Goal: Information Seeking & Learning: Learn about a topic

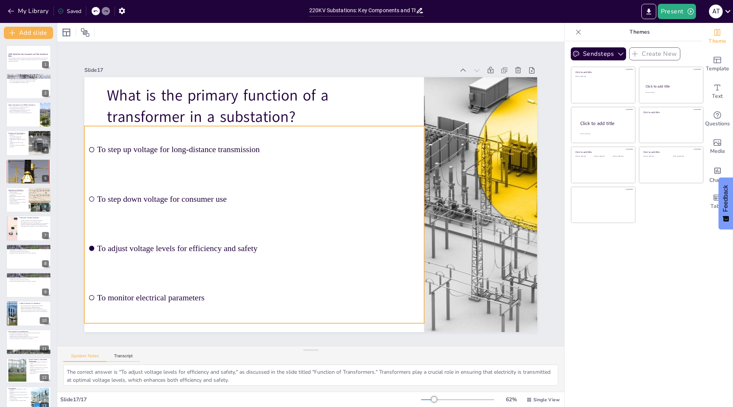
scroll to position [124, 0]
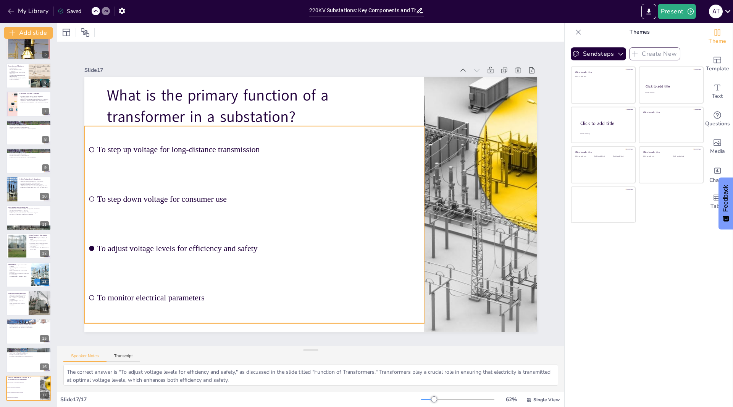
checkbox input "true"
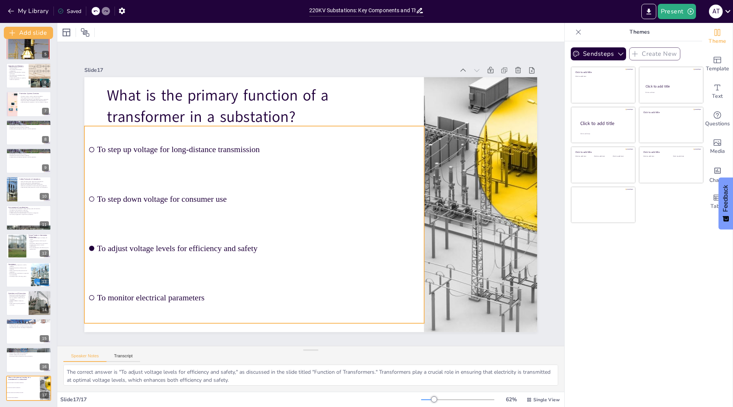
checkbox input "true"
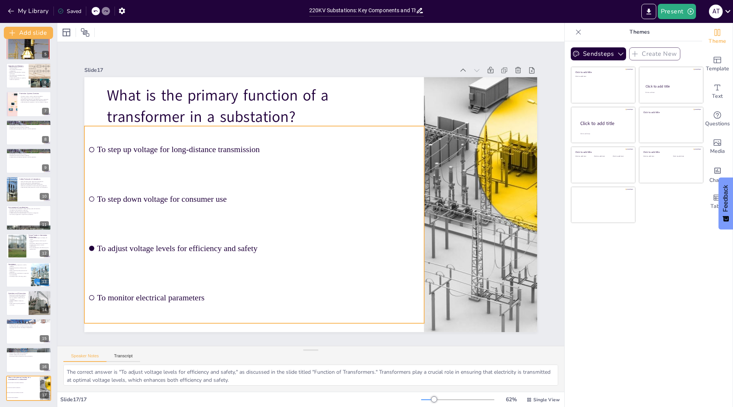
checkbox input "true"
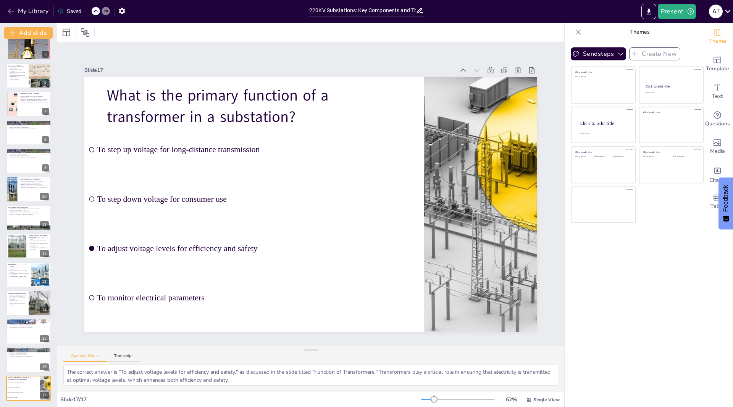
checkbox input "true"
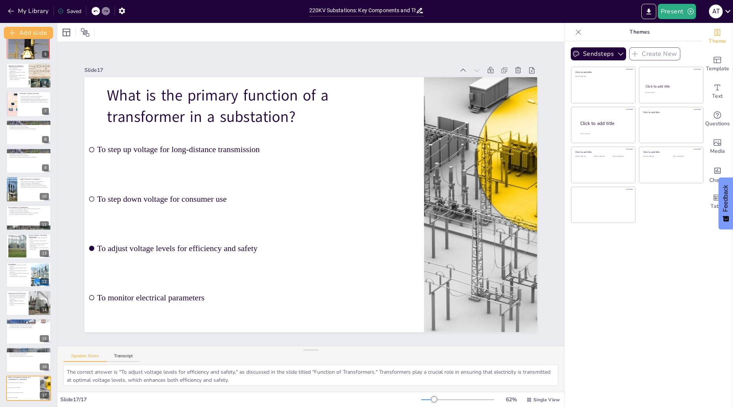
checkbox input "true"
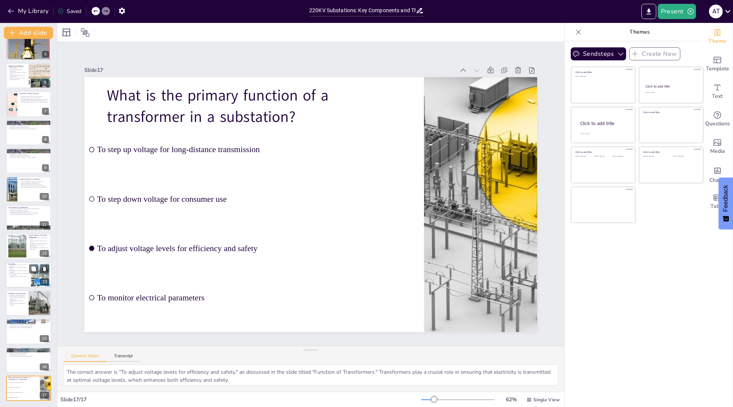
checkbox input "true"
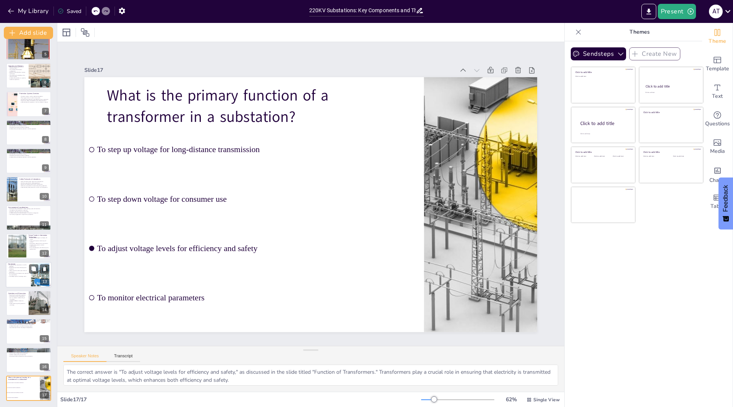
checkbox input "true"
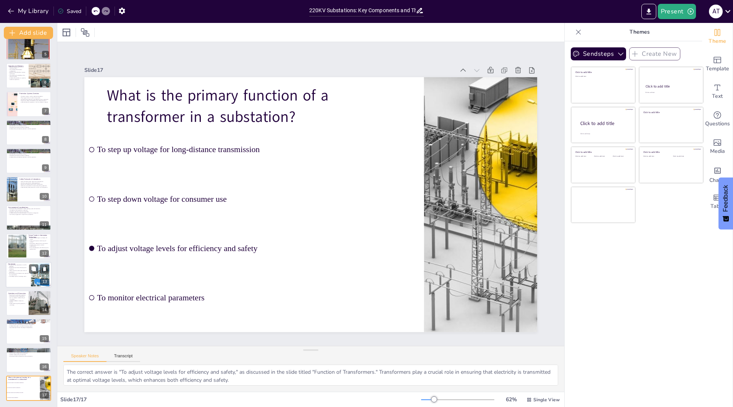
checkbox input "true"
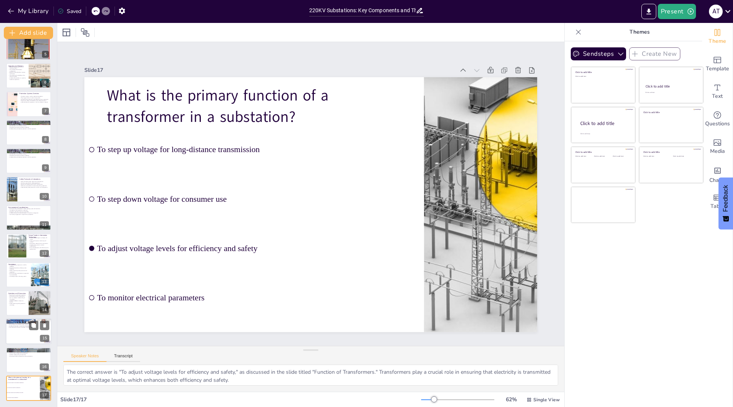
checkbox input "true"
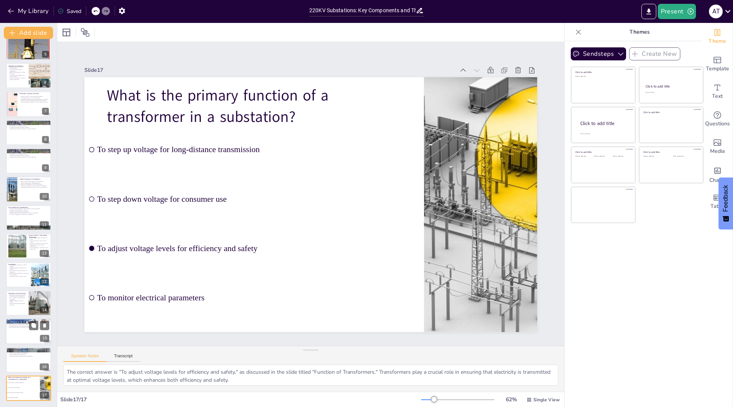
checkbox input "true"
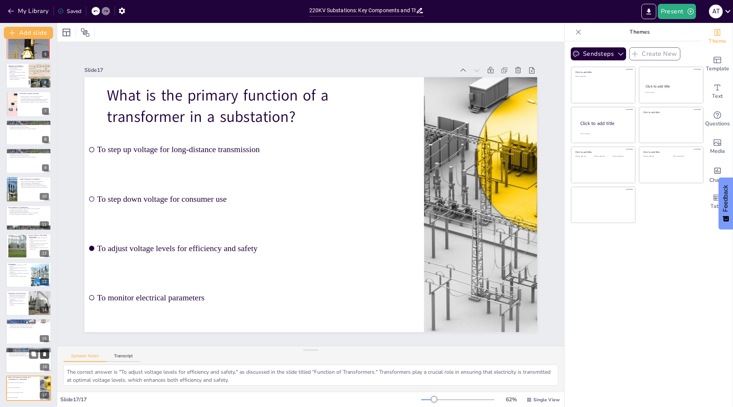
checkbox input "true"
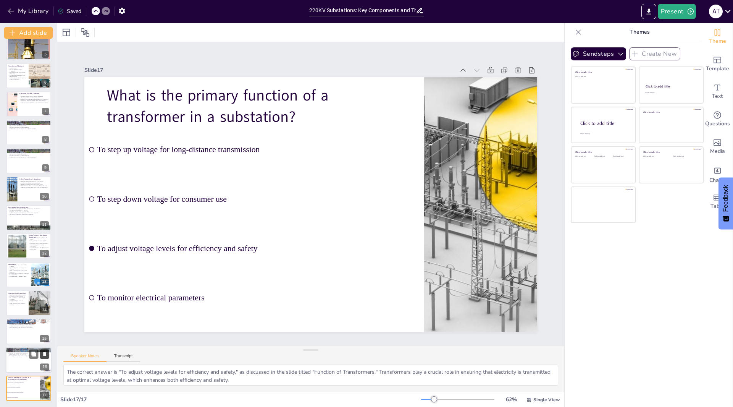
checkbox input "true"
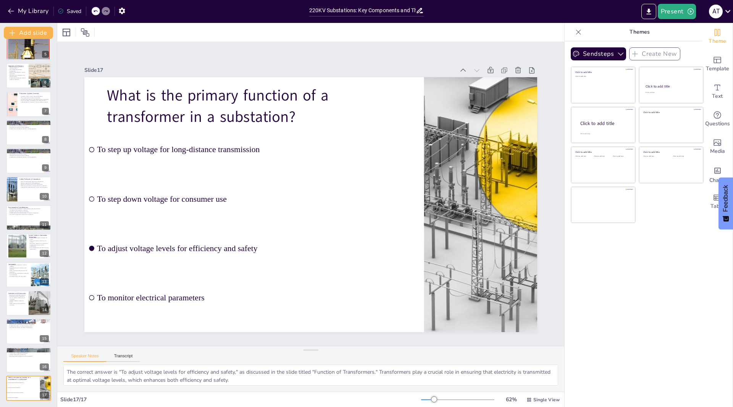
checkbox input "true"
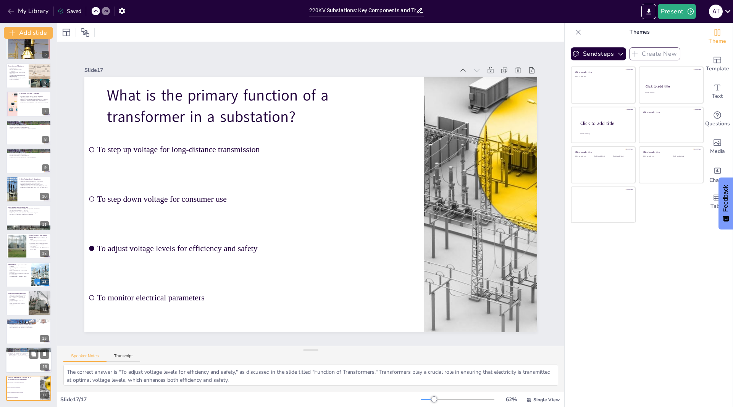
click at [10, 360] on div at bounding box center [29, 360] width 46 height 26
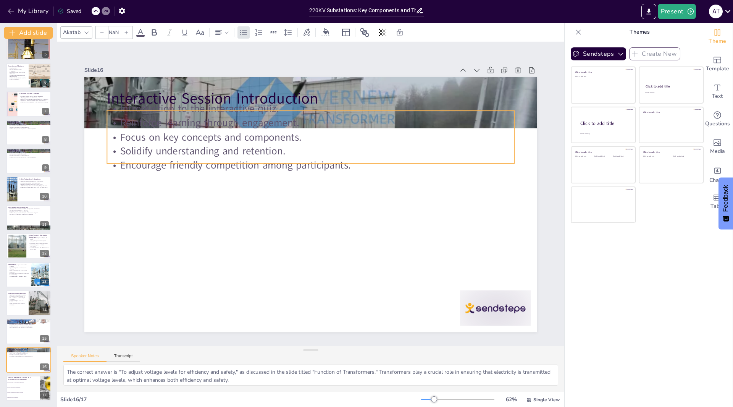
checkbox input "true"
type input "32"
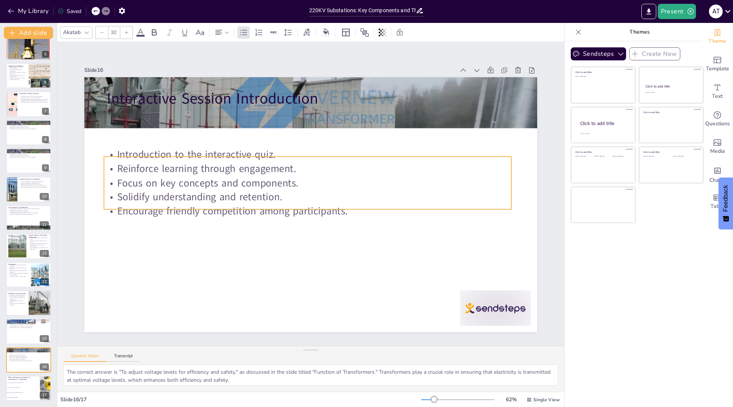
drag, startPoint x: 198, startPoint y: 154, endPoint x: 195, endPoint y: 199, distance: 45.9
click at [195, 199] on p "Solidify understanding and retention." at bounding box center [308, 197] width 408 height 14
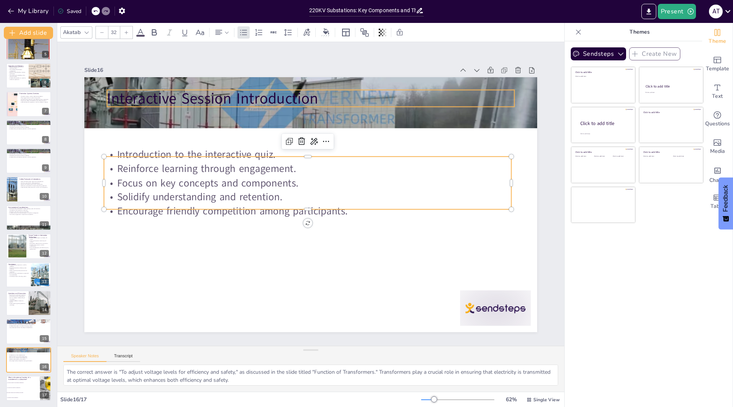
checkbox input "true"
type input "48"
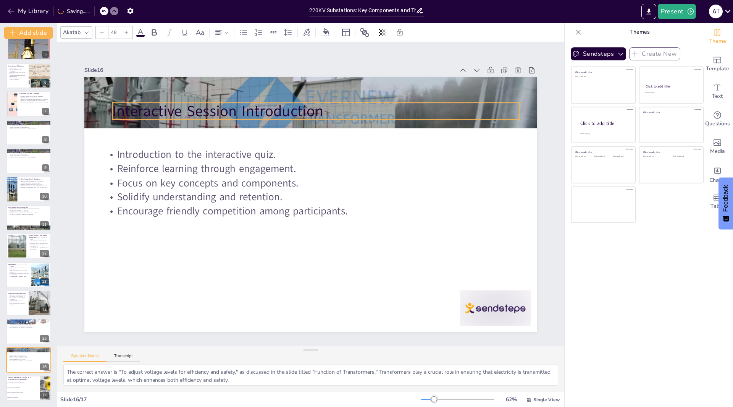
drag, startPoint x: 170, startPoint y: 94, endPoint x: 178, endPoint y: 105, distance: 14.0
click at [178, 105] on p "Interactive Session Introduction" at bounding box center [316, 110] width 408 height 21
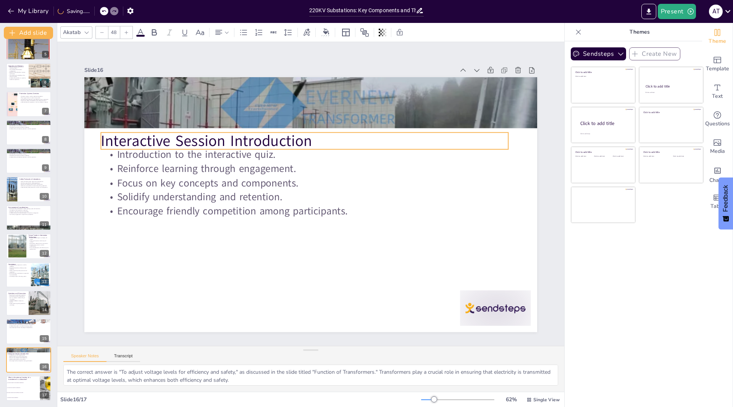
drag, startPoint x: 205, startPoint y: 108, endPoint x: 191, endPoint y: 138, distance: 33.0
click at [191, 138] on p "Interactive Session Introduction" at bounding box center [305, 140] width 408 height 21
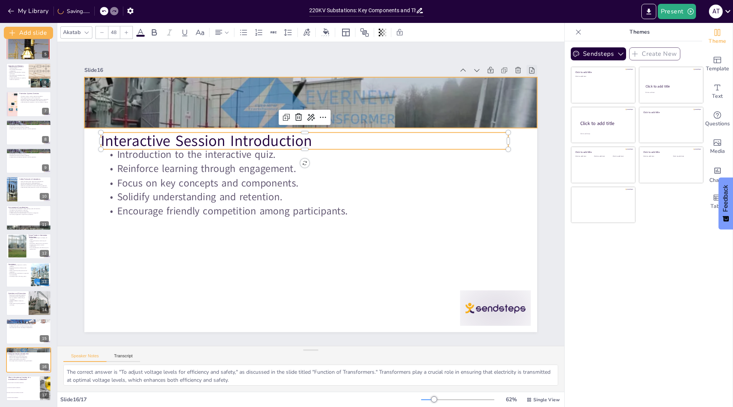
checkbox input "true"
click at [514, 66] on icon at bounding box center [518, 70] width 8 height 8
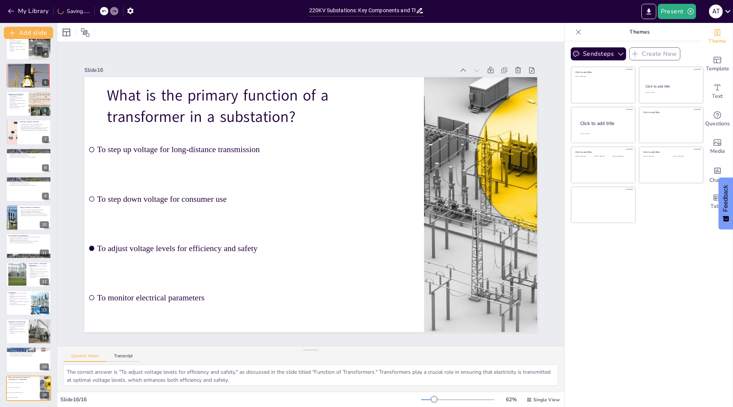
checkbox input "true"
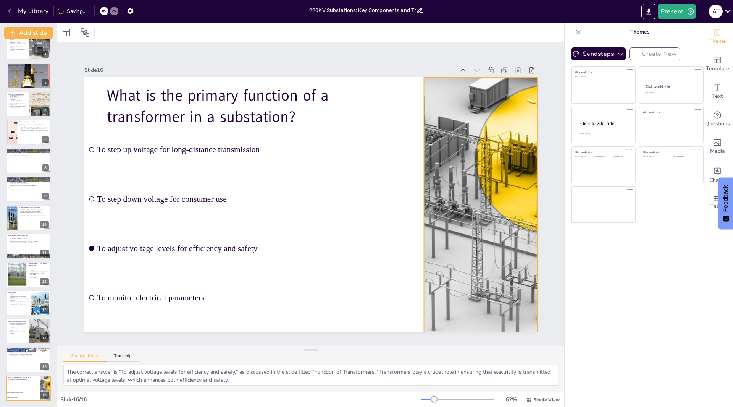
checkbox input "true"
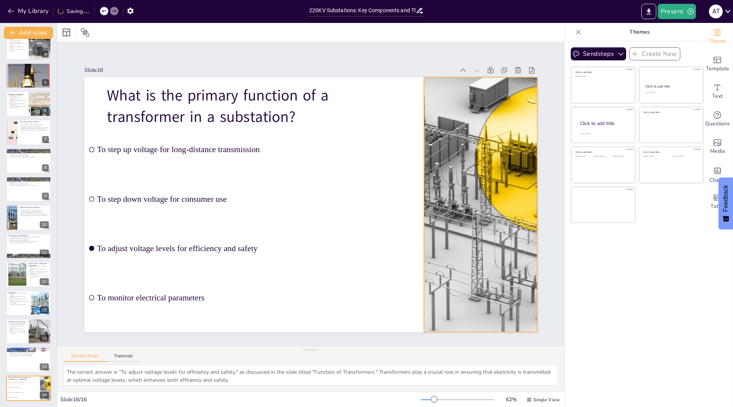
checkbox input "true"
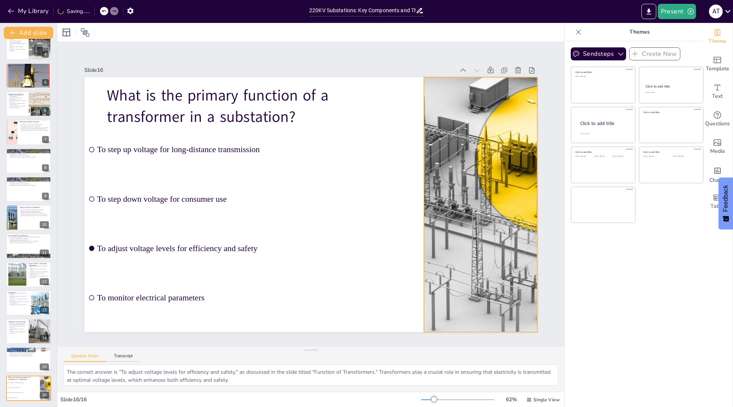
checkbox input "true"
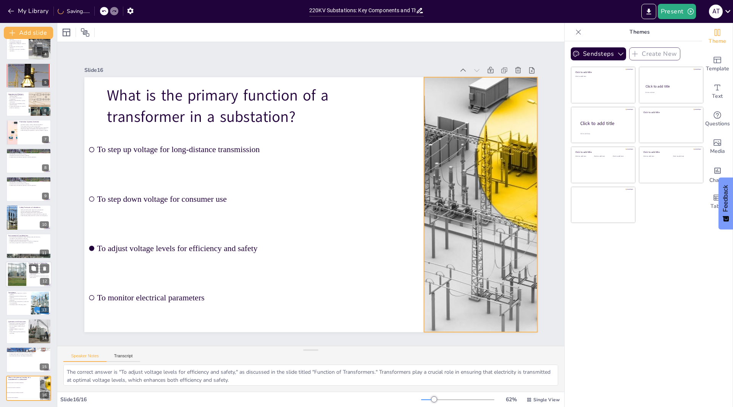
checkbox input "true"
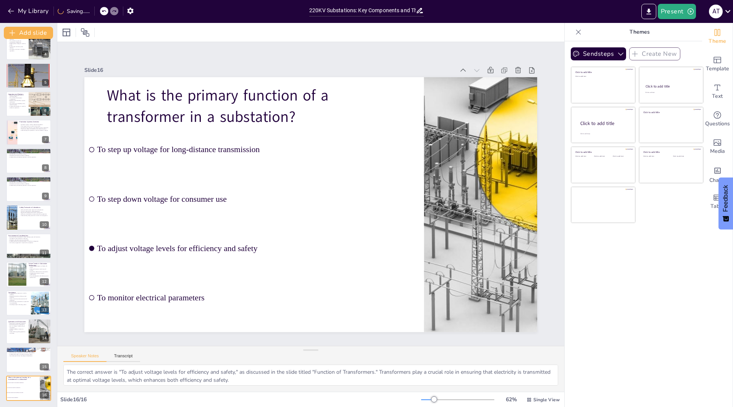
checkbox input "true"
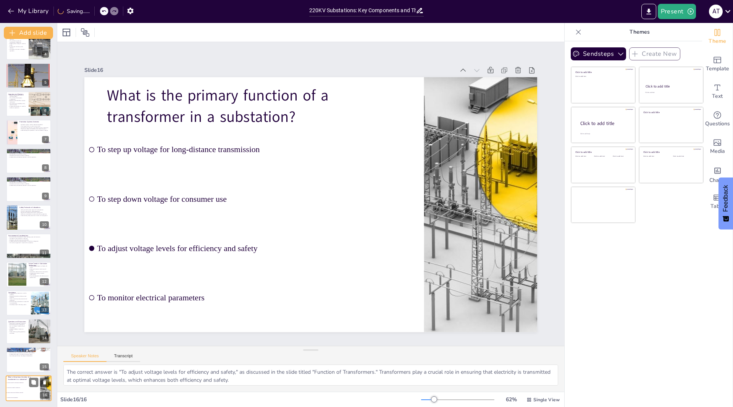
checkbox input "true"
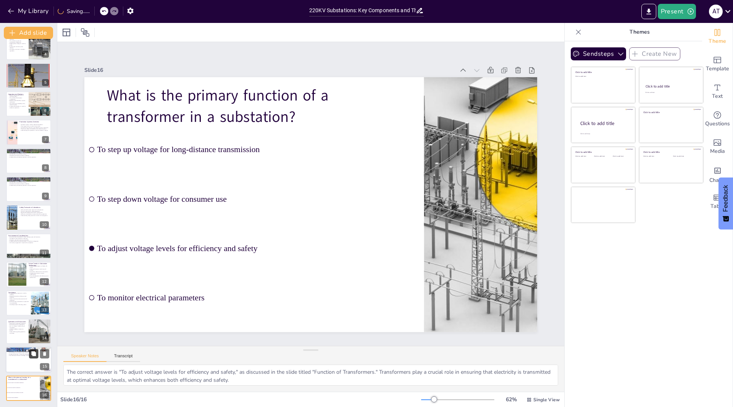
checkbox input "true"
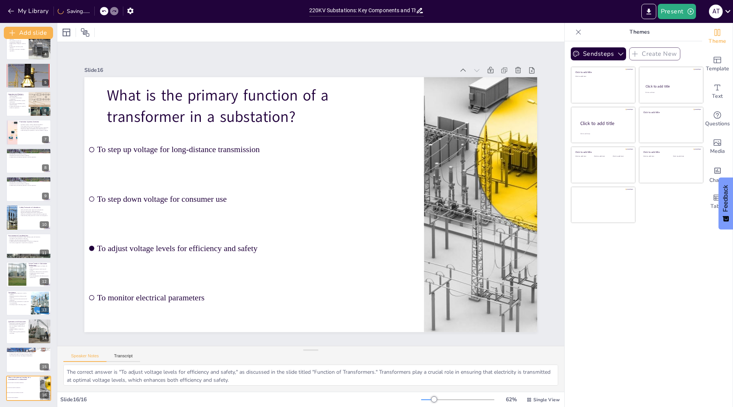
checkbox input "true"
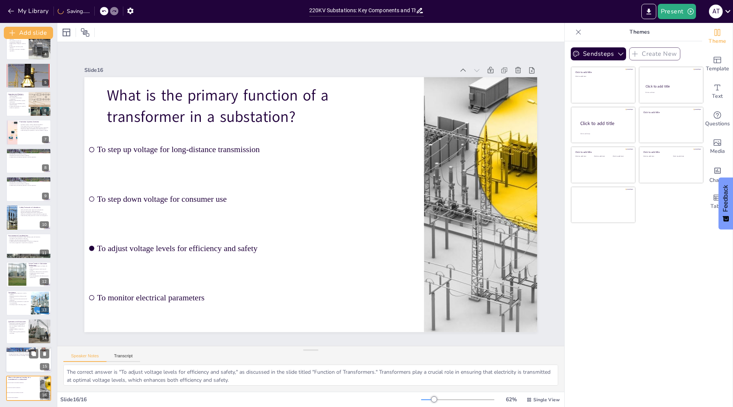
checkbox input "true"
click at [28, 362] on div at bounding box center [29, 360] width 46 height 26
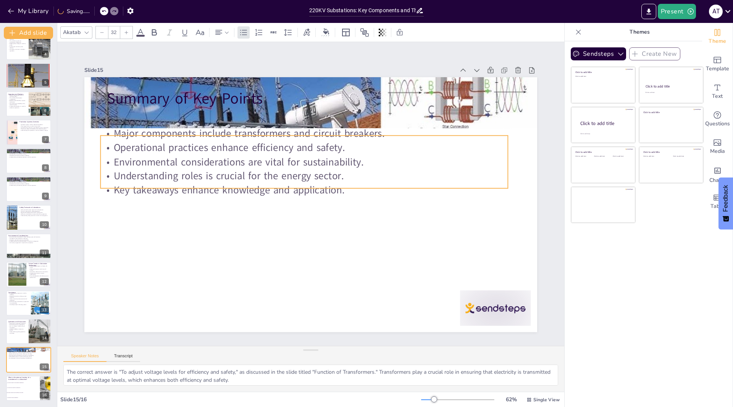
drag, startPoint x: 182, startPoint y: 154, endPoint x: 182, endPoint y: 182, distance: 27.9
click at [175, 179] on p "Understanding roles is crucial for the energy sector." at bounding box center [304, 176] width 408 height 14
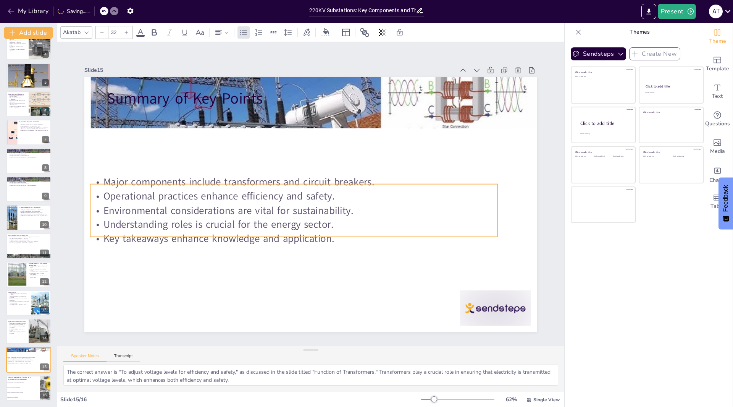
drag, startPoint x: 210, startPoint y: 156, endPoint x: 209, endPoint y: 185, distance: 29.5
click at [200, 205] on p "Environmental considerations are vital for sustainability." at bounding box center [294, 210] width 408 height 14
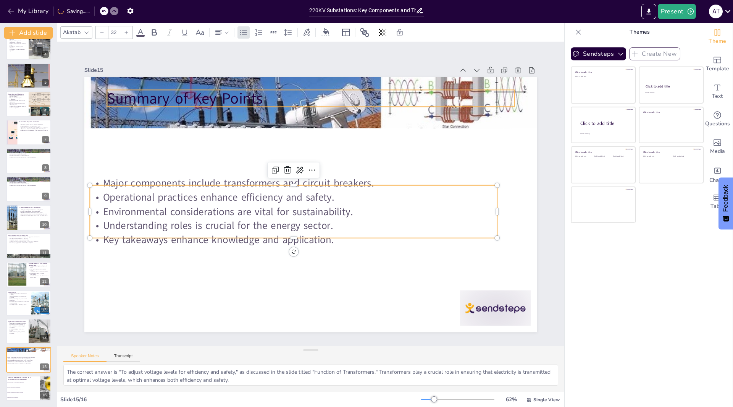
checkbox input "true"
type input "48"
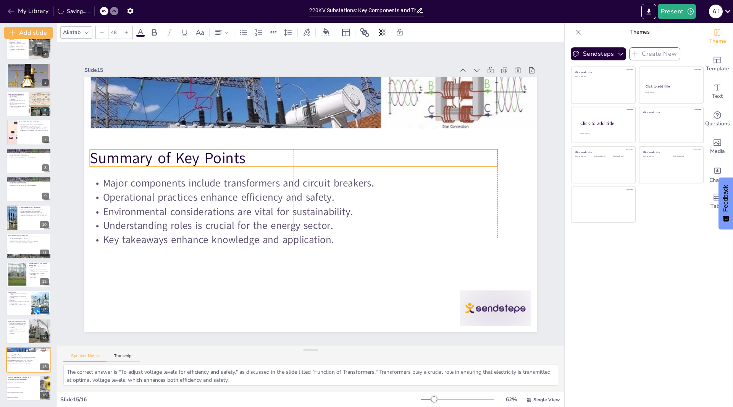
drag, startPoint x: 224, startPoint y: 95, endPoint x: 206, endPoint y: 155, distance: 62.5
click at [206, 155] on p "Summary of Key Points" at bounding box center [294, 157] width 408 height 21
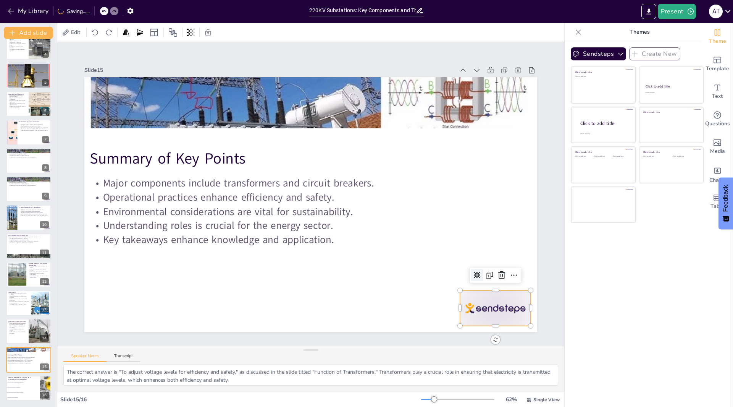
click at [472, 310] on div at bounding box center [495, 308] width 71 height 36
click at [498, 271] on icon at bounding box center [501, 275] width 7 height 8
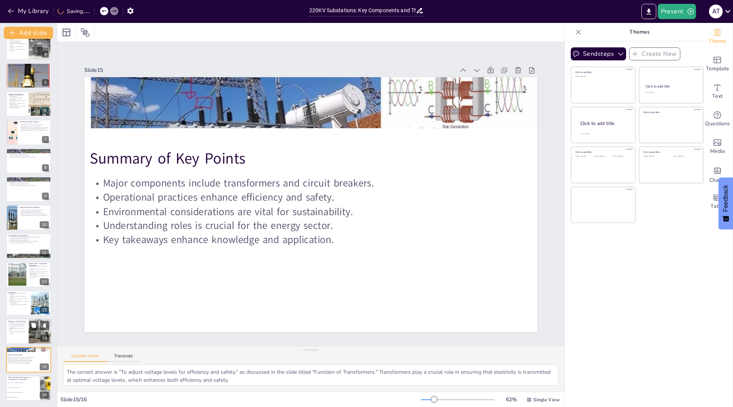
click at [30, 330] on div at bounding box center [40, 331] width 39 height 26
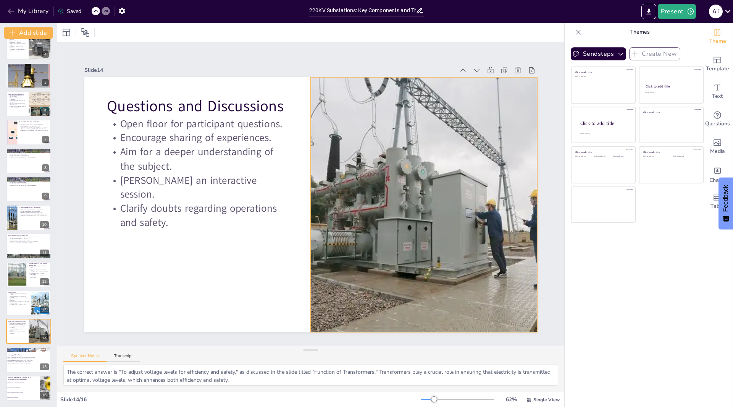
checkbox input "true"
click at [513, 72] on div at bounding box center [518, 70] width 11 height 11
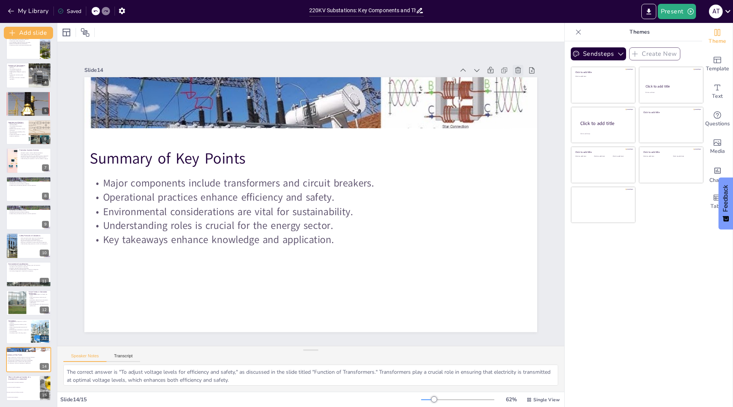
scroll to position [68, 0]
click at [24, 320] on p "Conclusion" at bounding box center [18, 320] width 21 height 2
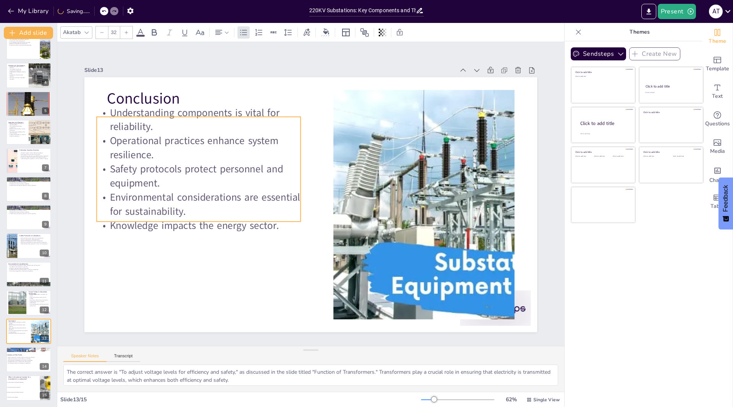
drag, startPoint x: 160, startPoint y: 127, endPoint x: 149, endPoint y: 132, distance: 12.0
click at [149, 134] on p "Operational practices enhance system resilience." at bounding box center [199, 148] width 204 height 28
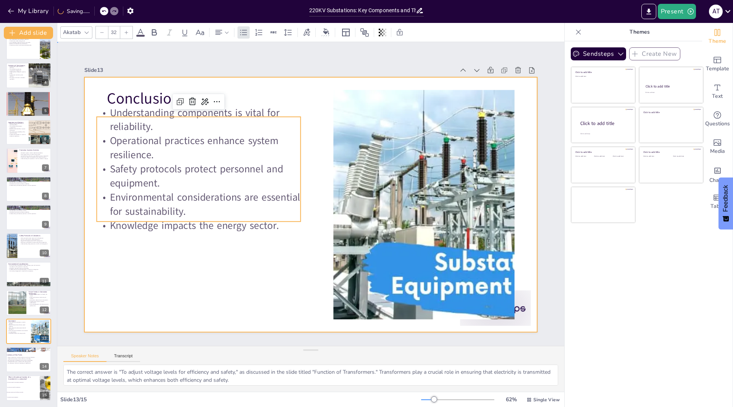
click at [147, 287] on div at bounding box center [310, 204] width 453 height 255
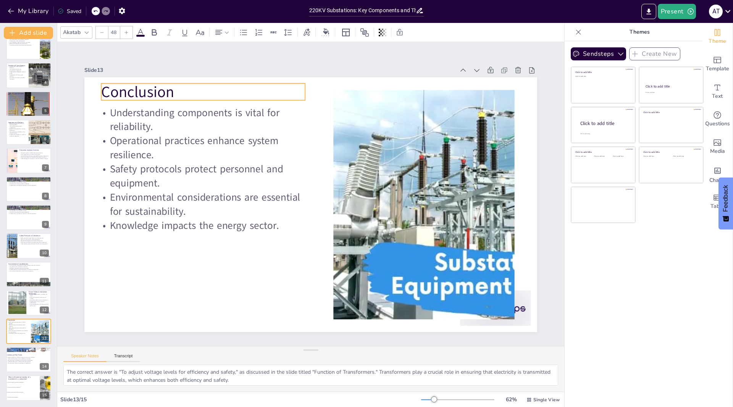
drag, startPoint x: 132, startPoint y: 98, endPoint x: 126, endPoint y: 91, distance: 8.9
click at [126, 91] on p "Conclusion" at bounding box center [203, 91] width 204 height 21
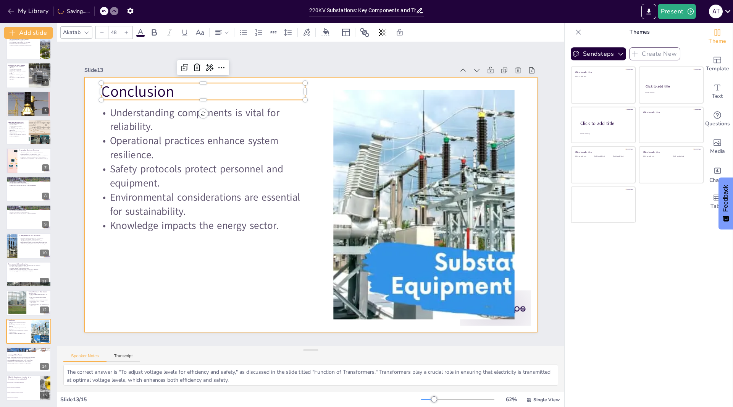
click at [146, 282] on div at bounding box center [310, 204] width 453 height 255
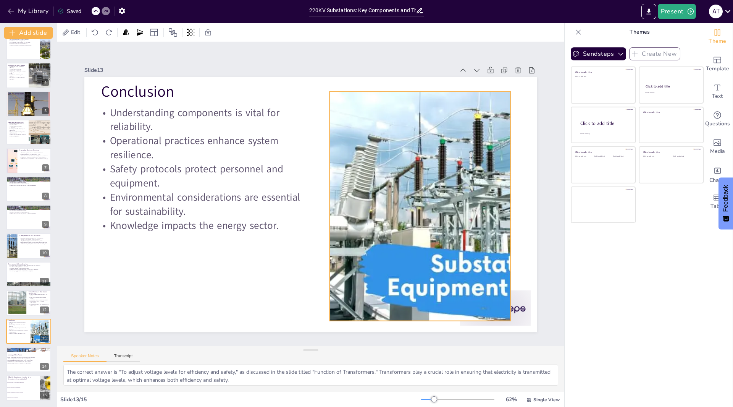
drag, startPoint x: 390, startPoint y: 259, endPoint x: 386, endPoint y: 260, distance: 3.8
click at [386, 260] on div at bounding box center [419, 206] width 409 height 229
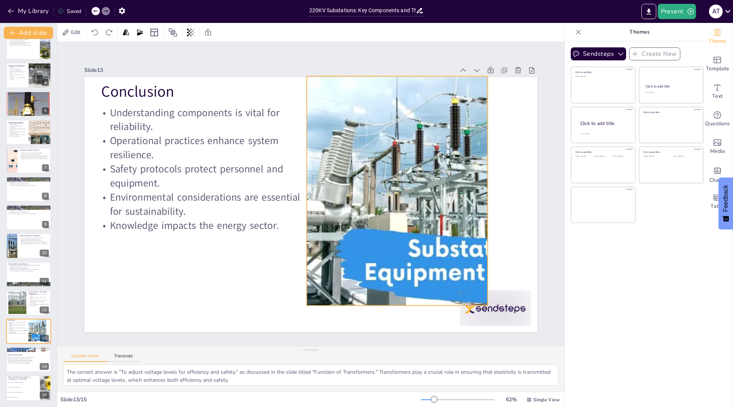
drag, startPoint x: 386, startPoint y: 260, endPoint x: 363, endPoint y: 244, distance: 27.5
click at [363, 244] on div at bounding box center [396, 190] width 409 height 229
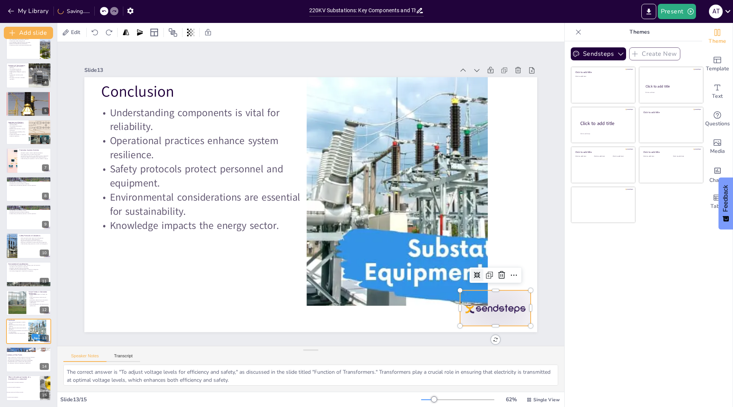
click at [505, 304] on div at bounding box center [495, 308] width 71 height 36
click at [498, 275] on icon at bounding box center [501, 275] width 7 height 8
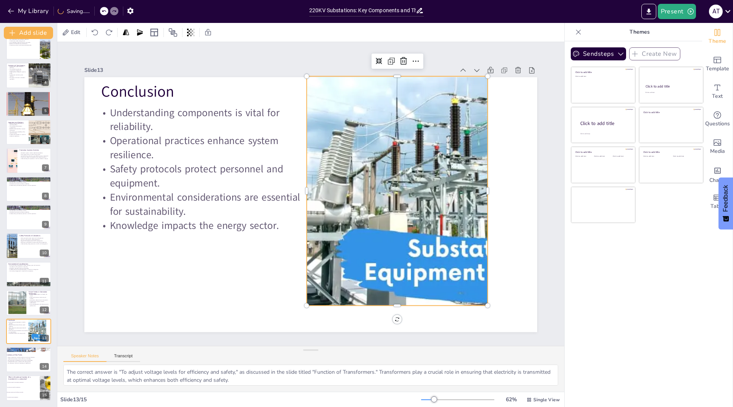
click at [474, 212] on div at bounding box center [396, 190] width 409 height 229
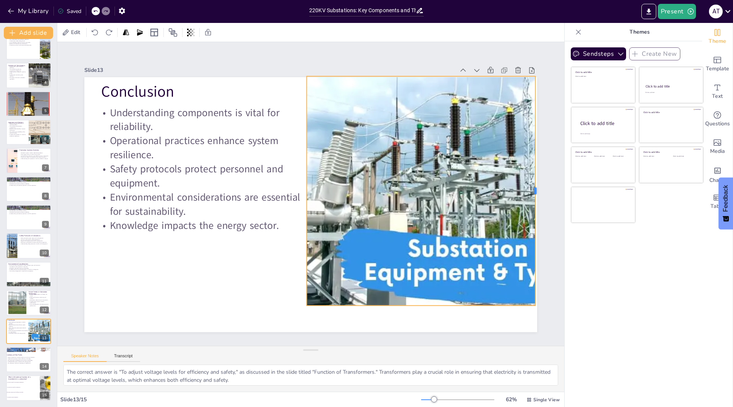
drag, startPoint x: 482, startPoint y: 212, endPoint x: 530, endPoint y: 221, distance: 48.5
click at [536, 221] on div at bounding box center [539, 190] width 6 height 229
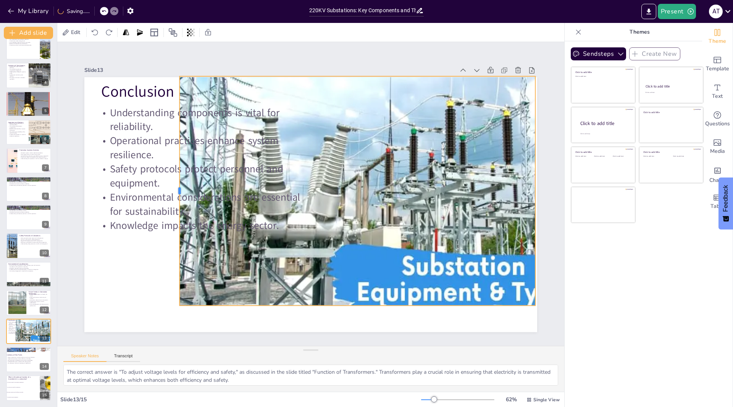
drag, startPoint x: 300, startPoint y: 241, endPoint x: 173, endPoint y: 296, distance: 138.4
click at [173, 296] on div at bounding box center [176, 190] width 6 height 229
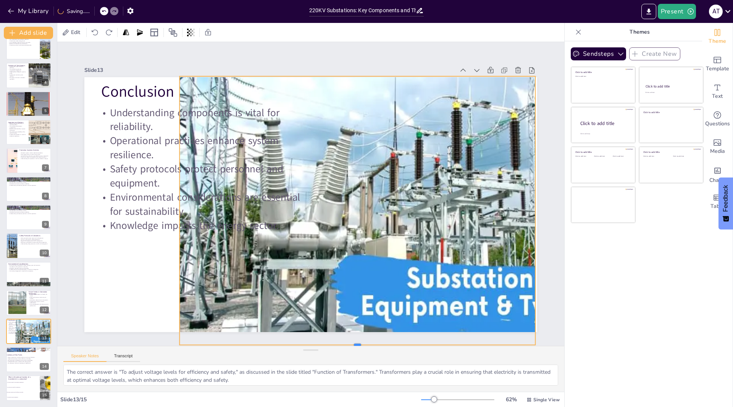
drag, startPoint x: 419, startPoint y: 304, endPoint x: 438, endPoint y: 286, distance: 25.4
click at [423, 342] on div "Slide 1 220KV Substations: Key Components and Their Operational Roles This pres…" at bounding box center [310, 194] width 507 height 304
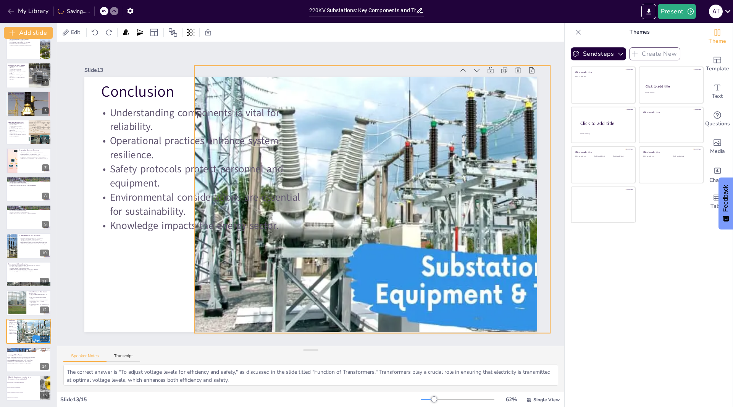
drag, startPoint x: 445, startPoint y: 275, endPoint x: 476, endPoint y: 245, distance: 42.4
click at [461, 265] on div at bounding box center [410, 199] width 432 height 267
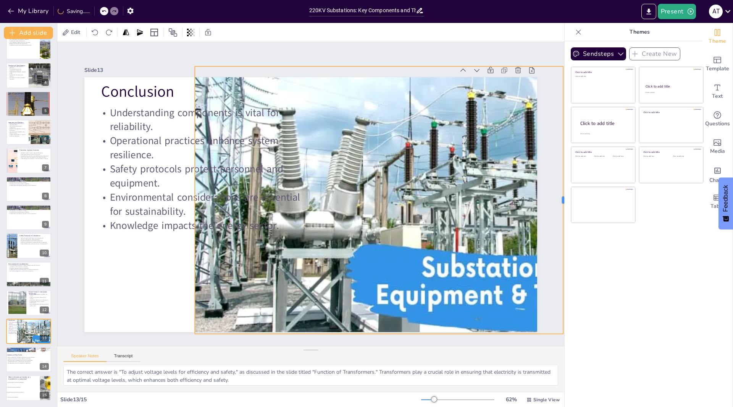
drag, startPoint x: 547, startPoint y: 215, endPoint x: 560, endPoint y: 213, distance: 13.5
click at [560, 213] on div "Document fonts Akatab Recently used Mulish Popular fonts Lato Montserrat Open S…" at bounding box center [366, 215] width 733 height 384
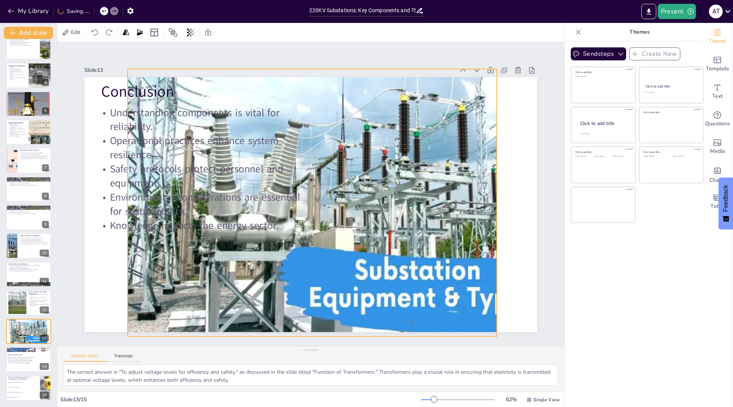
drag, startPoint x: 479, startPoint y: 226, endPoint x: 412, endPoint y: 228, distance: 67.3
click at [412, 228] on div at bounding box center [344, 202] width 432 height 267
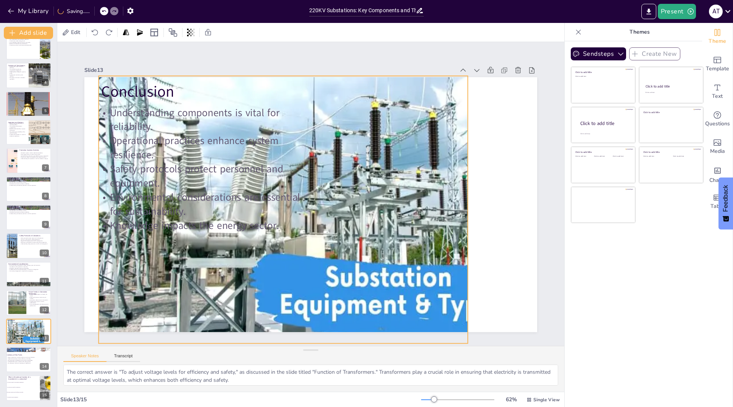
drag, startPoint x: 349, startPoint y: 216, endPoint x: 319, endPoint y: 221, distance: 30.9
click at [320, 223] on div at bounding box center [315, 209] width 432 height 267
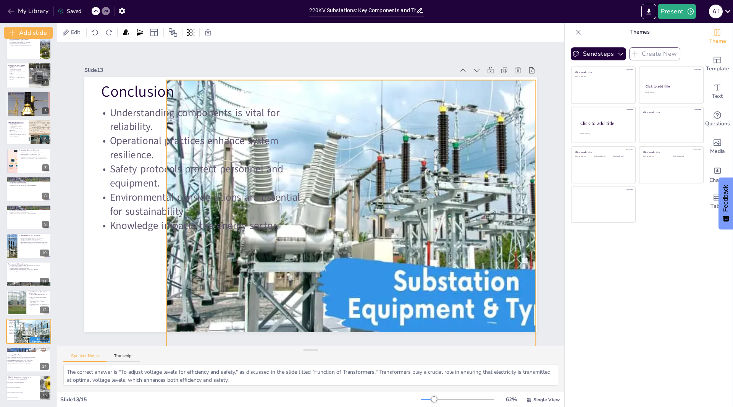
drag, startPoint x: 286, startPoint y: 199, endPoint x: 355, endPoint y: 202, distance: 68.5
click at [355, 77] on div "Conclusion Understanding components is vital for reliability. Operational pract…" at bounding box center [310, 77] width 453 height 0
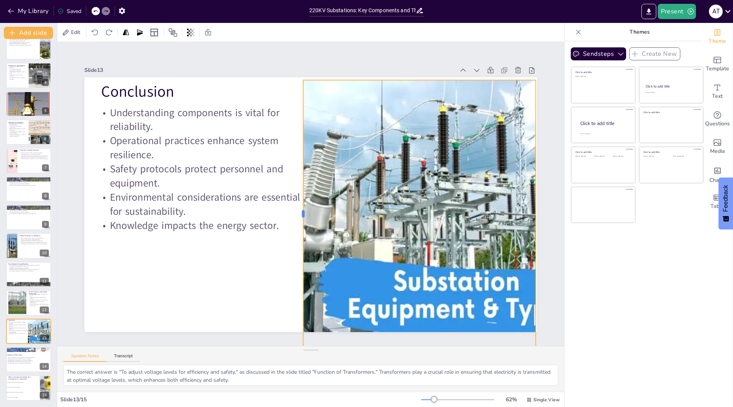
drag, startPoint x: 160, startPoint y: 240, endPoint x: 296, endPoint y: 264, distance: 138.8
click at [297, 264] on div at bounding box center [300, 213] width 6 height 267
click at [32, 302] on p "Understanding trends is vital for professionals." at bounding box center [39, 302] width 21 height 3
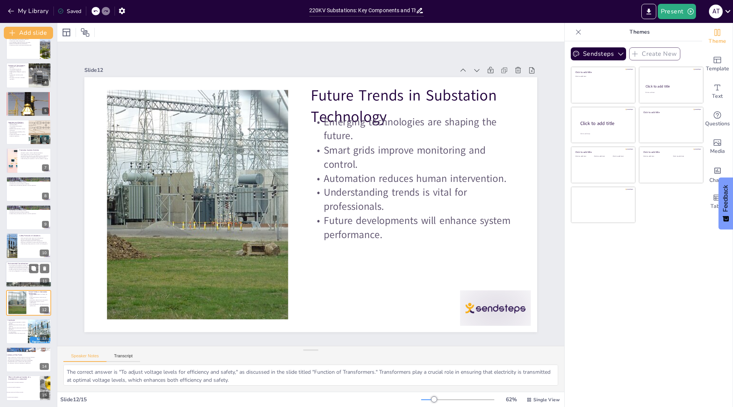
click at [18, 272] on div at bounding box center [29, 274] width 46 height 26
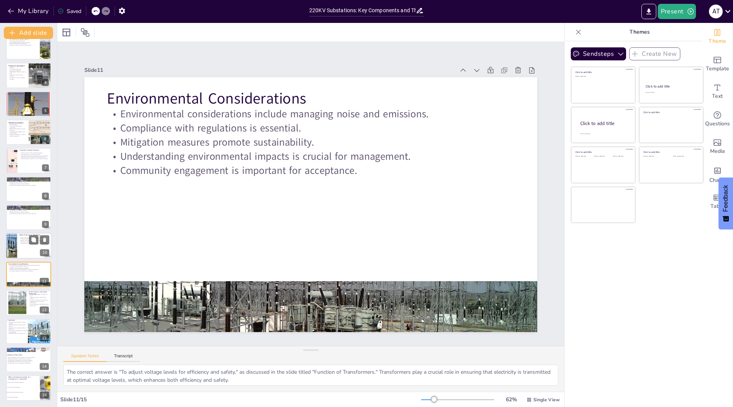
click at [25, 251] on div at bounding box center [29, 246] width 46 height 26
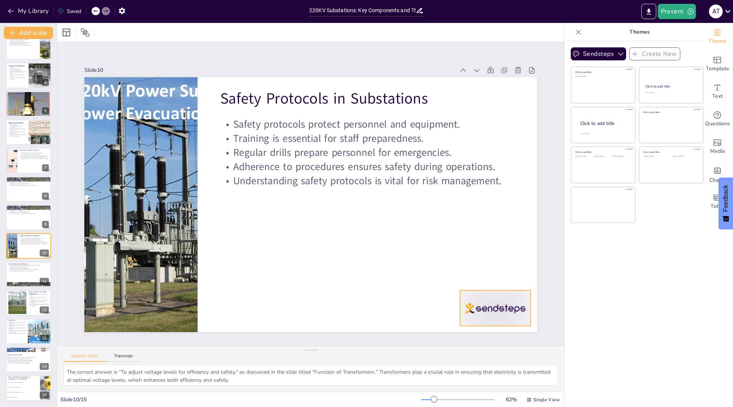
click at [477, 301] on div at bounding box center [495, 308] width 71 height 36
click at [497, 273] on icon at bounding box center [501, 274] width 9 height 9
click at [16, 224] on div at bounding box center [29, 217] width 46 height 26
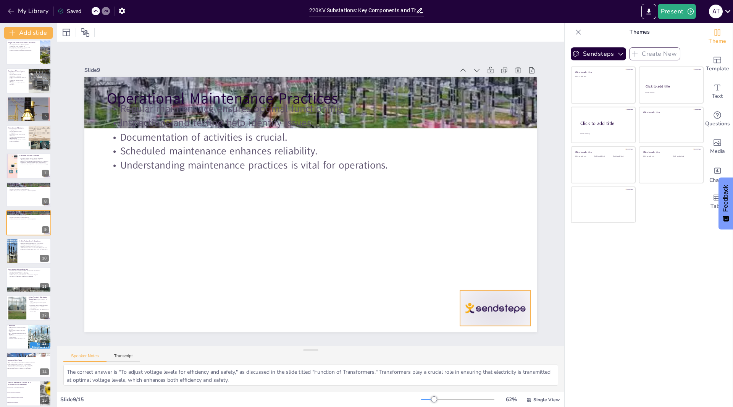
click at [490, 298] on div at bounding box center [495, 308] width 71 height 36
click at [497, 272] on icon at bounding box center [501, 274] width 9 height 9
click at [21, 201] on div at bounding box center [29, 194] width 46 height 26
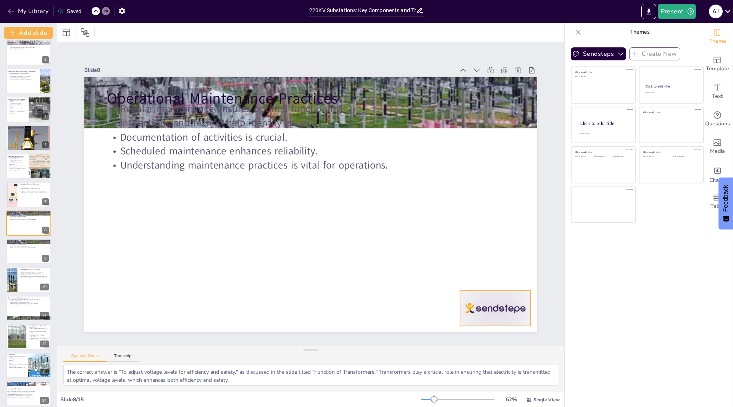
click at [500, 303] on div at bounding box center [495, 308] width 71 height 36
click at [496, 277] on div at bounding box center [501, 275] width 12 height 12
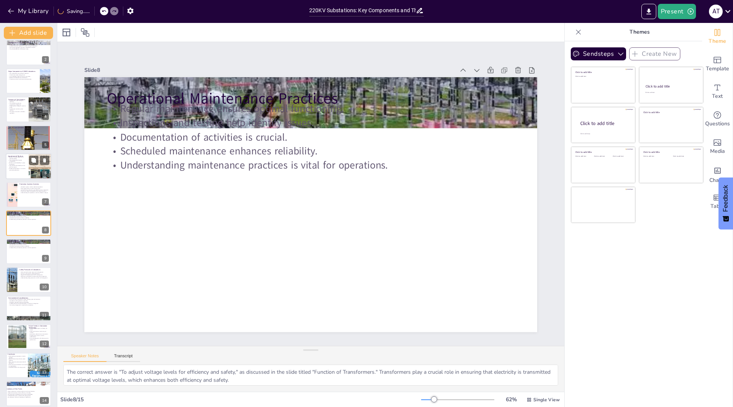
drag, startPoint x: 27, startPoint y: 200, endPoint x: 21, endPoint y: 201, distance: 6.3
click at [27, 200] on div at bounding box center [28, 194] width 45 height 25
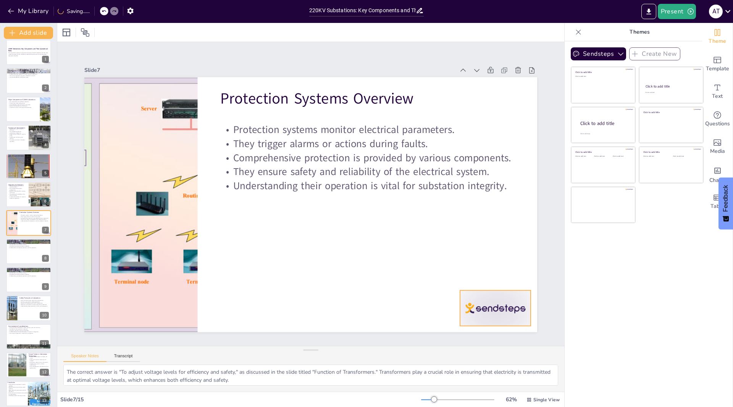
click at [495, 312] on div at bounding box center [495, 308] width 71 height 36
click at [500, 270] on icon at bounding box center [501, 274] width 9 height 9
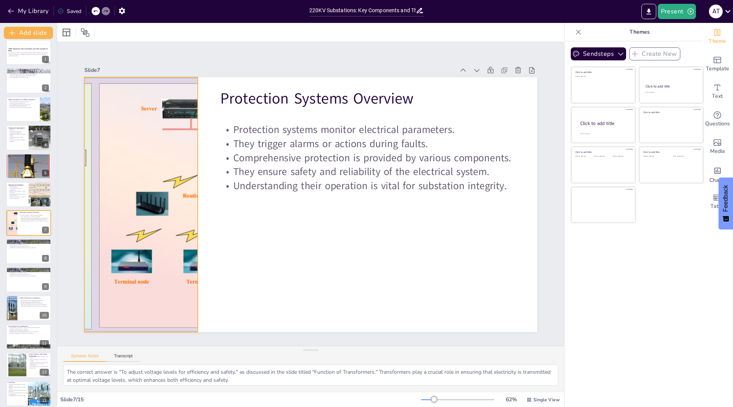
click at [191, 219] on div at bounding box center [141, 204] width 544 height 255
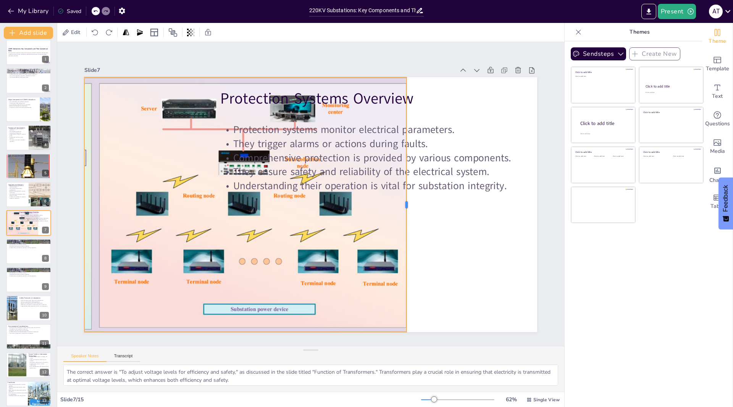
drag, startPoint x: 192, startPoint y: 219, endPoint x: 401, endPoint y: 190, distance: 210.9
click at [407, 190] on div at bounding box center [410, 204] width 6 height 255
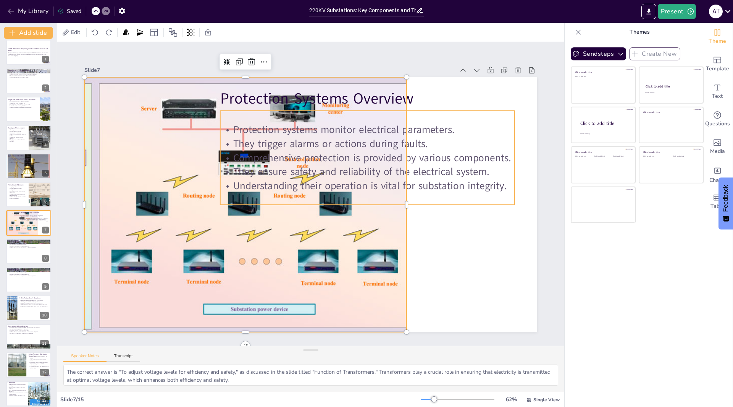
checkbox input "true"
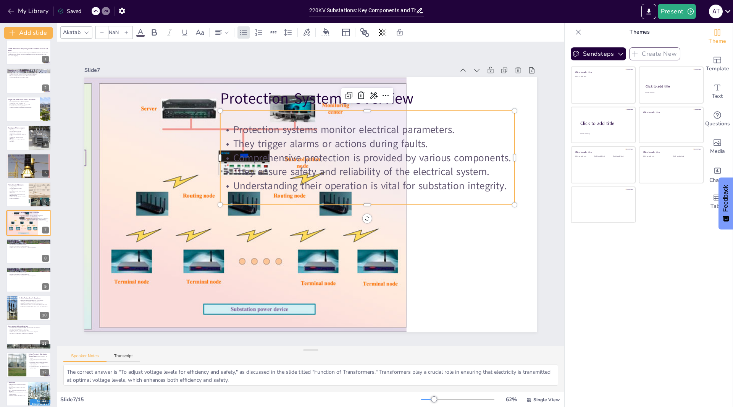
type input "32"
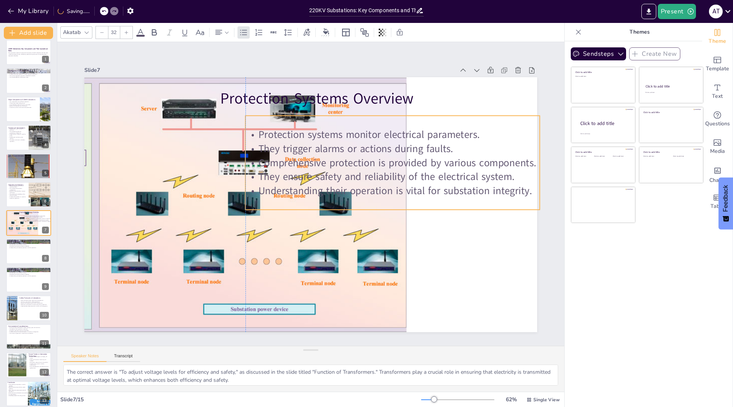
drag, startPoint x: 449, startPoint y: 171, endPoint x: 476, endPoint y: 176, distance: 27.2
click at [476, 176] on p "They ensure safety and reliability of the electrical system." at bounding box center [393, 177] width 294 height 14
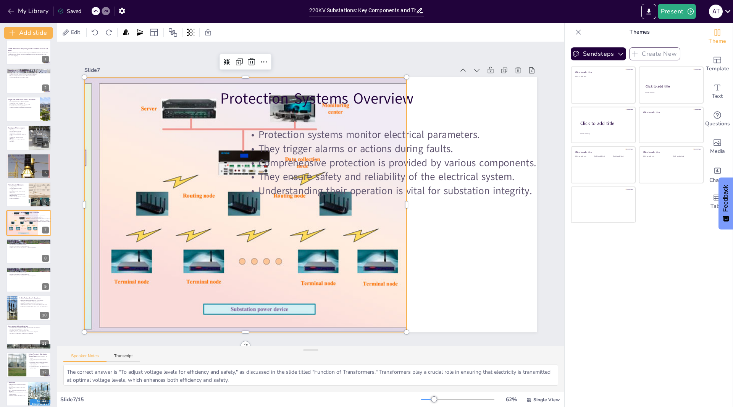
click at [79, 215] on div at bounding box center [141, 204] width 544 height 255
drag, startPoint x: 78, startPoint y: 205, endPoint x: 57, endPoint y: 214, distance: 22.9
click at [57, 214] on div "Document fonts Akatab Recently used Mulish Popular fonts Lato Montserrat Open S…" at bounding box center [366, 215] width 733 height 384
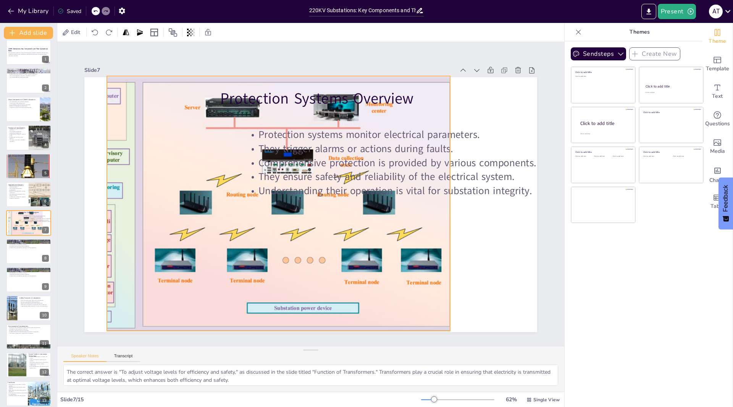
drag, startPoint x: 60, startPoint y: 204, endPoint x: 92, endPoint y: 205, distance: 32.1
click at [92, 205] on div "Slide 1 220KV Substations: Key Components and Their Operational Roles This pres…" at bounding box center [311, 194] width 496 height 276
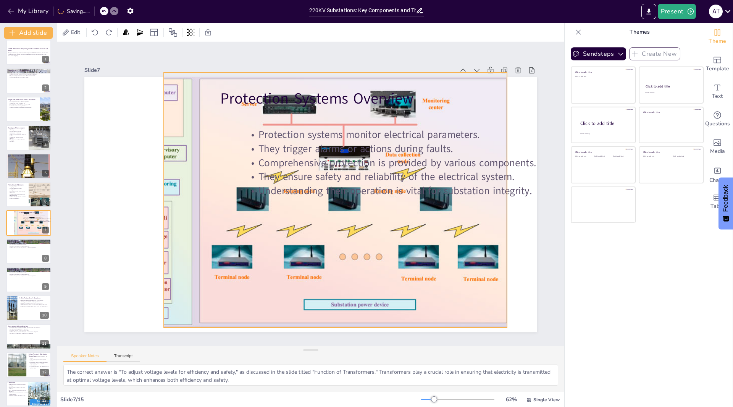
drag, startPoint x: 144, startPoint y: 208, endPoint x: 167, endPoint y: 203, distance: 23.1
click at [210, 202] on div at bounding box center [242, 200] width 544 height 255
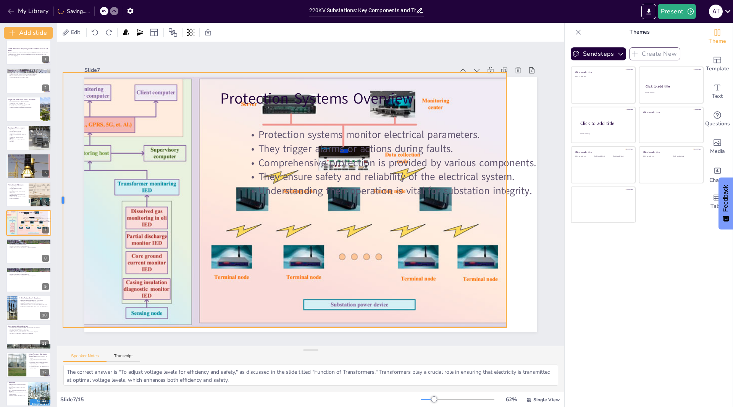
drag, startPoint x: 156, startPoint y: 199, endPoint x: 52, endPoint y: 203, distance: 104.0
click at [53, 203] on div "Document fonts Akatab Recently used Mulish Popular fonts Lato Montserrat Open S…" at bounding box center [366, 215] width 733 height 384
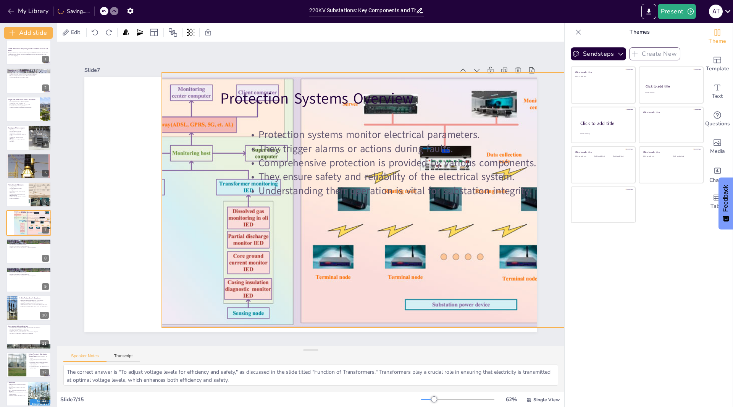
drag, startPoint x: 184, startPoint y: 222, endPoint x: 284, endPoint y: 222, distance: 100.1
click at [286, 223] on div at bounding box center [343, 200] width 544 height 255
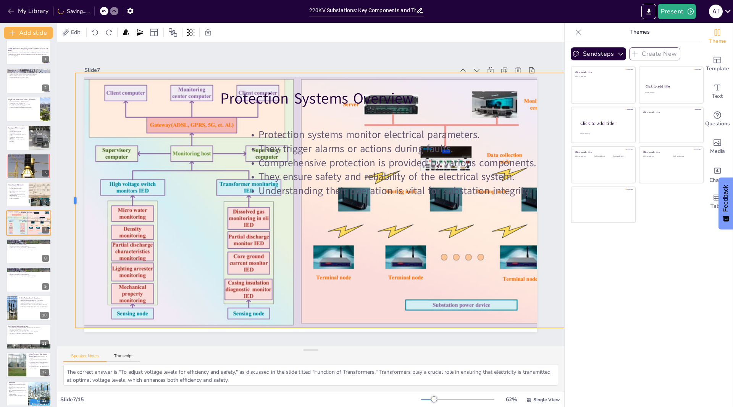
drag, startPoint x: 156, startPoint y: 181, endPoint x: 61, endPoint y: 188, distance: 95.7
click at [69, 188] on div at bounding box center [72, 200] width 6 height 255
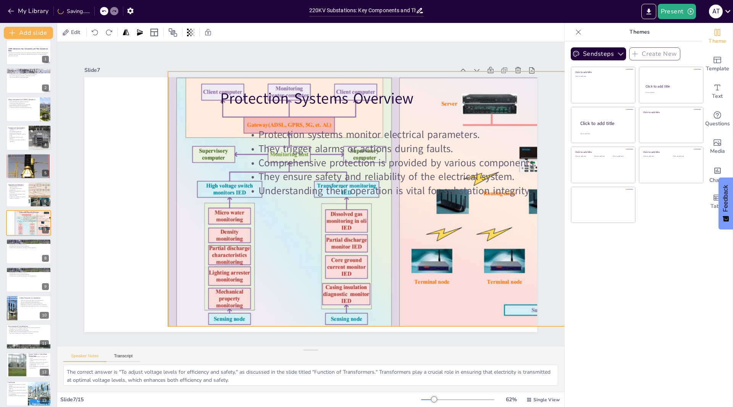
drag, startPoint x: 181, startPoint y: 197, endPoint x: 272, endPoint y: 196, distance: 91.7
click at [272, 77] on div "Protection Systems Overview Protection systems monitor electrical parameters. T…" at bounding box center [310, 77] width 453 height 0
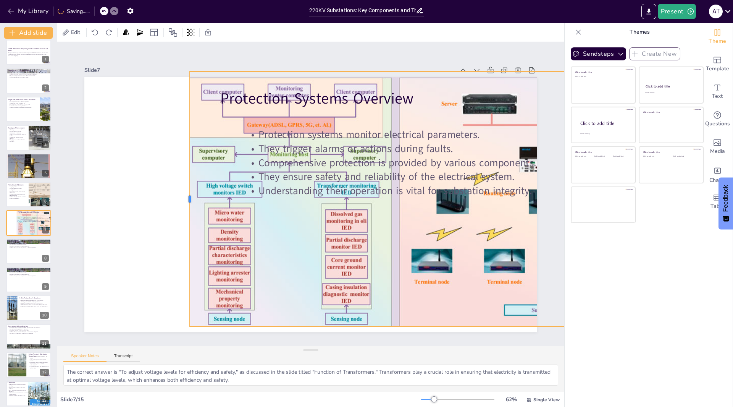
drag, startPoint x: 159, startPoint y: 189, endPoint x: 181, endPoint y: 199, distance: 23.9
click at [184, 199] on div at bounding box center [187, 198] width 6 height 255
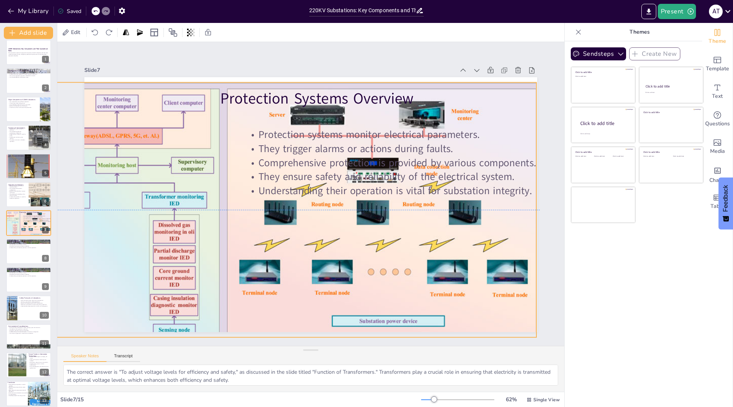
drag, startPoint x: 409, startPoint y: 279, endPoint x: 236, endPoint y: 290, distance: 172.6
click at [236, 290] on div at bounding box center [269, 213] width 547 height 262
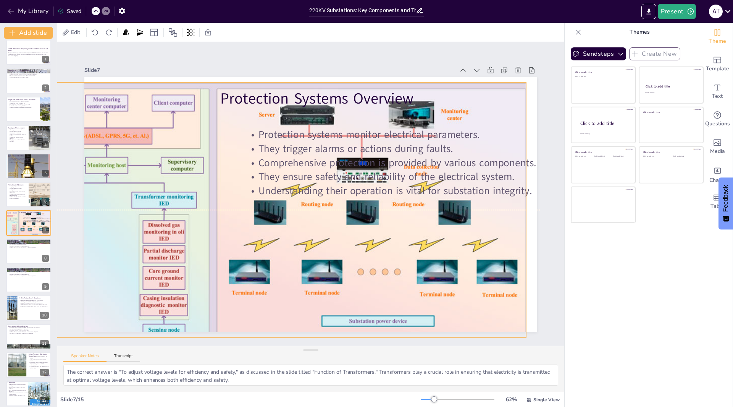
drag, startPoint x: 236, startPoint y: 290, endPoint x: 226, endPoint y: 290, distance: 10.3
click at [226, 290] on div at bounding box center [258, 213] width 547 height 262
click at [23, 142] on div at bounding box center [29, 138] width 46 height 26
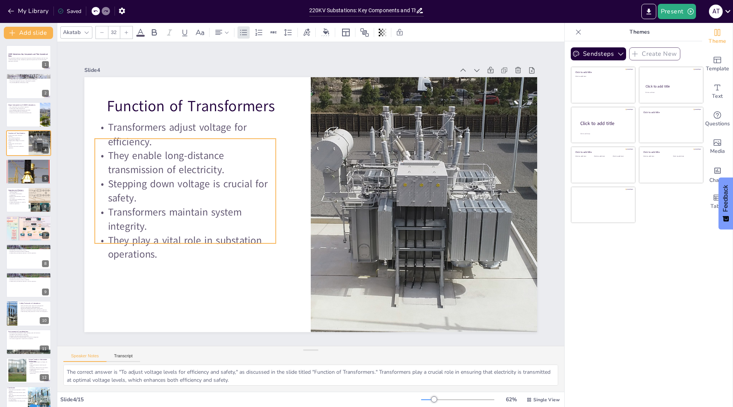
drag, startPoint x: 224, startPoint y: 181, endPoint x: 212, endPoint y: 194, distance: 17.6
click at [212, 194] on p "Stepping down voltage is crucial for safety." at bounding box center [185, 191] width 181 height 28
checkbox input "true"
type input "48"
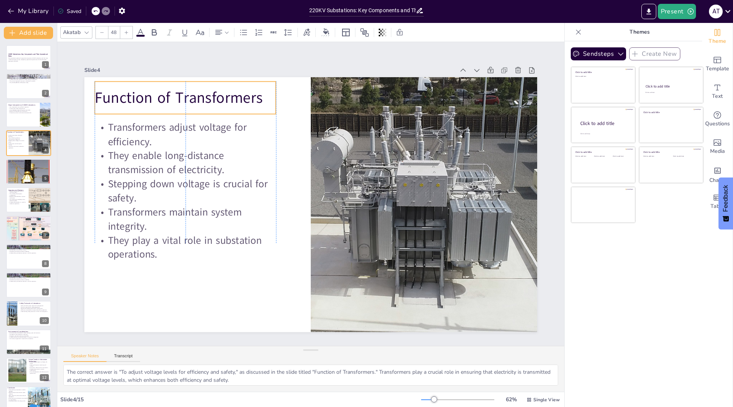
drag, startPoint x: 196, startPoint y: 107, endPoint x: 183, endPoint y: 99, distance: 15.5
click at [183, 99] on p "Function of Transformers" at bounding box center [185, 97] width 181 height 21
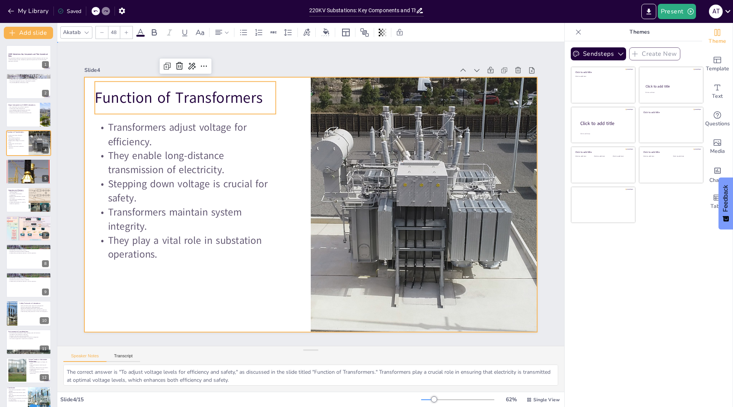
click at [229, 307] on div at bounding box center [310, 204] width 453 height 255
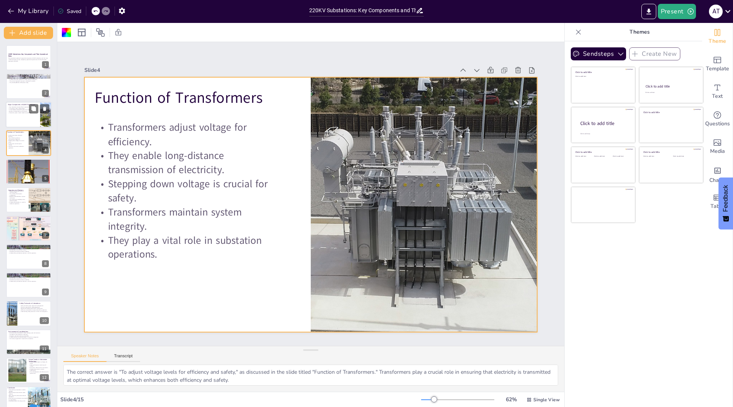
click at [19, 105] on p "Major Components of 220KV Substations" at bounding box center [23, 105] width 30 height 2
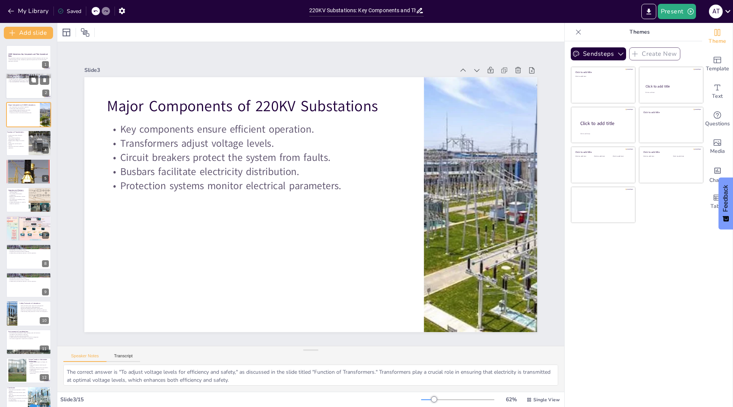
click at [16, 82] on p "They handle [MEDICAL_DATA] levels safely." at bounding box center [28, 82] width 41 height 2
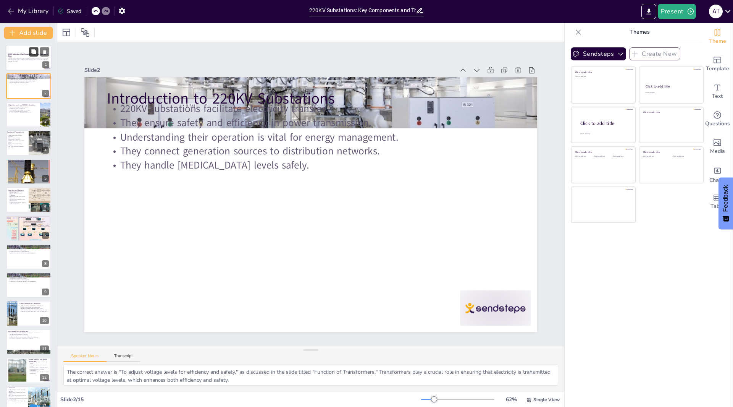
checkbox input "true"
click at [34, 47] on button at bounding box center [33, 51] width 9 height 9
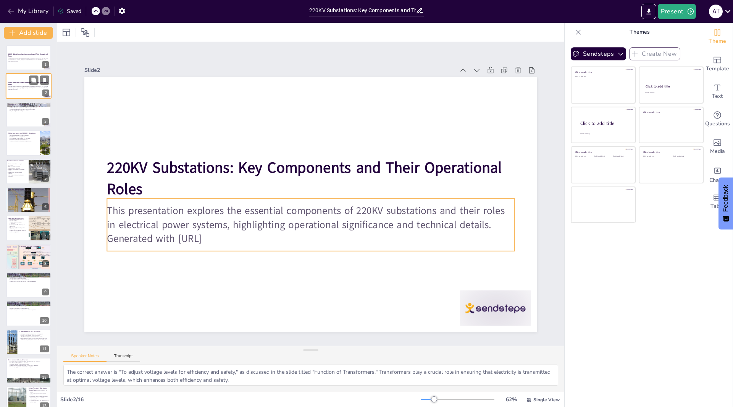
click at [23, 87] on p "This presentation explores the essential components of 220KV substations and th…" at bounding box center [28, 87] width 41 height 3
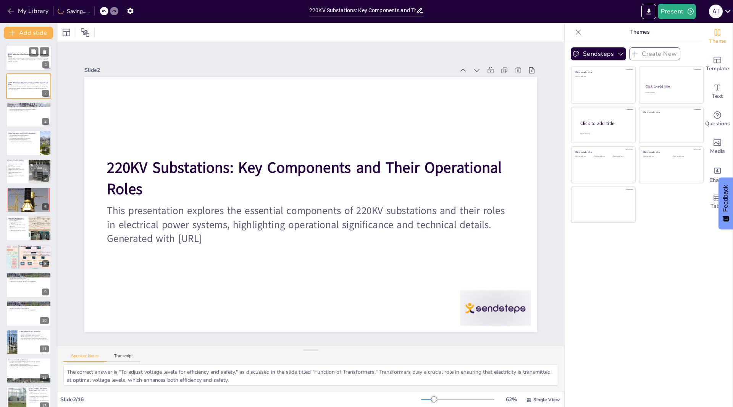
click at [21, 58] on p "This presentation explores the essential components of 220KV substations and th…" at bounding box center [28, 59] width 41 height 3
click at [31, 86] on div "This presentation explores the essential components of 220KV substations and th…" at bounding box center [28, 88] width 41 height 5
click at [10, 55] on strong "220KV Substations: Key Components and Their Operational Roles" at bounding box center [28, 55] width 40 height 4
click at [17, 80] on div at bounding box center [29, 86] width 46 height 26
checkbox input "true"
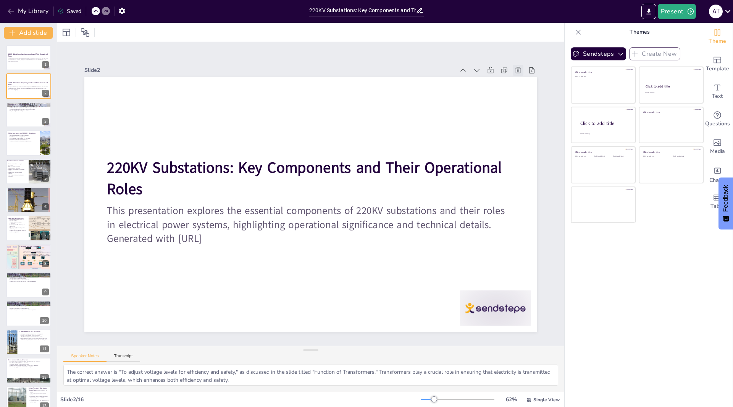
click at [513, 68] on div at bounding box center [518, 70] width 11 height 11
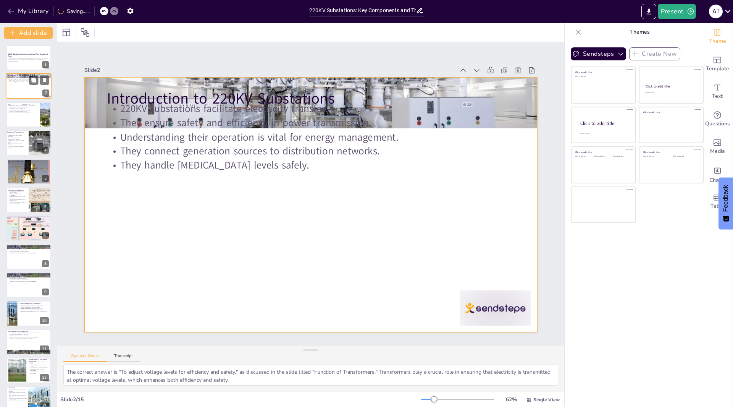
click at [29, 86] on div at bounding box center [29, 86] width 46 height 26
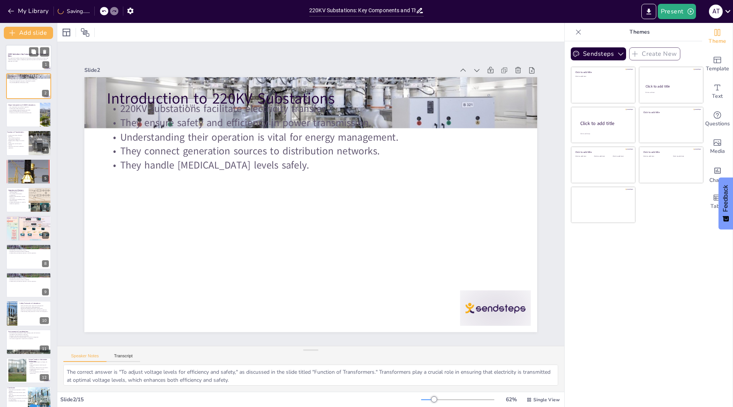
click at [33, 63] on div at bounding box center [29, 58] width 46 height 26
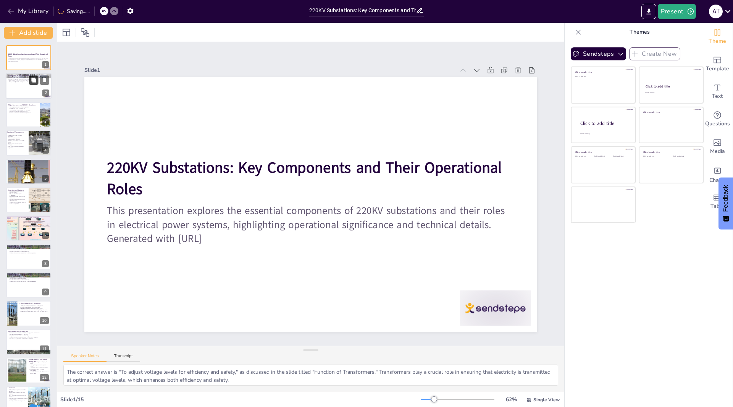
checkbox input "true"
click at [33, 84] on button at bounding box center [33, 80] width 9 height 9
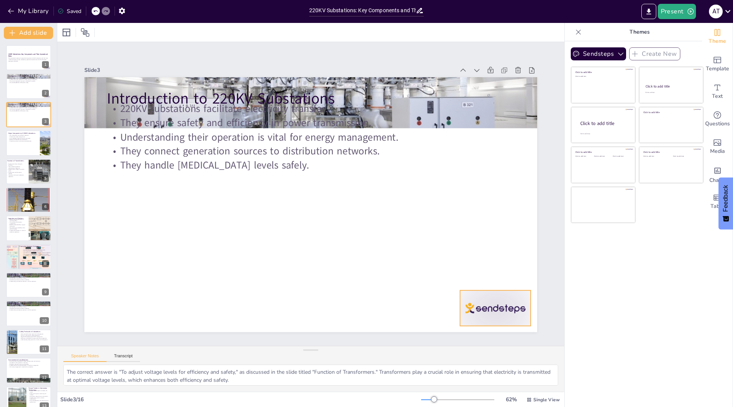
click at [496, 299] on div at bounding box center [495, 308] width 71 height 36
click at [497, 276] on icon at bounding box center [501, 274] width 9 height 9
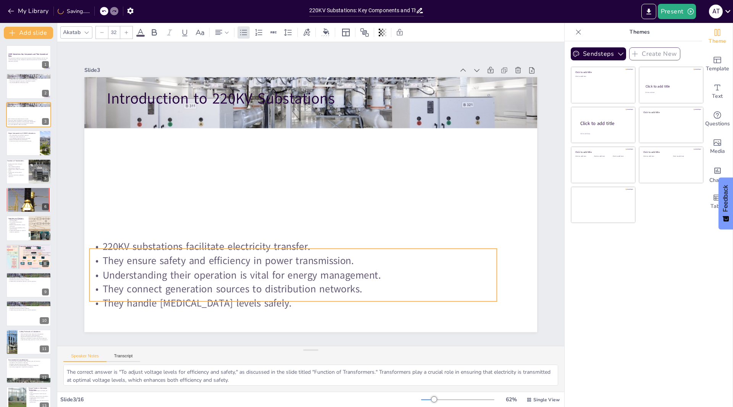
drag, startPoint x: 269, startPoint y: 152, endPoint x: 251, endPoint y: 290, distance: 139.0
click at [251, 290] on p "They connect generation sources to distribution networks." at bounding box center [293, 289] width 408 height 14
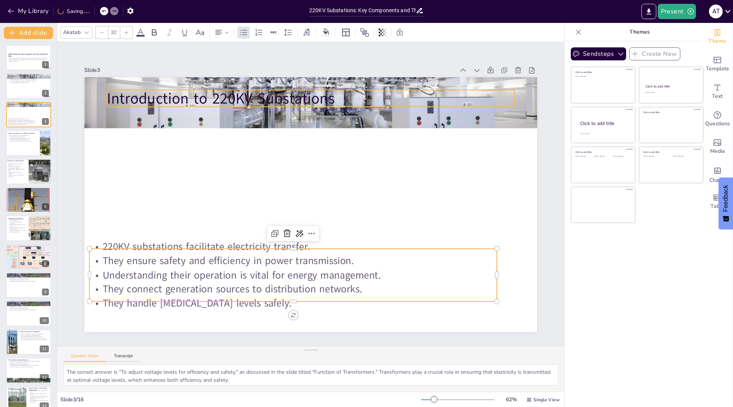
checkbox input "true"
type input "48"
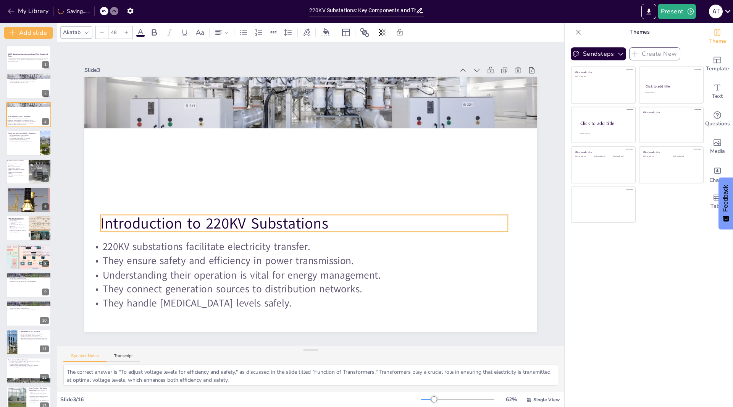
drag, startPoint x: 196, startPoint y: 95, endPoint x: 189, endPoint y: 221, distance: 125.4
click at [189, 221] on p "Introduction to 220KV Substations" at bounding box center [304, 223] width 408 height 21
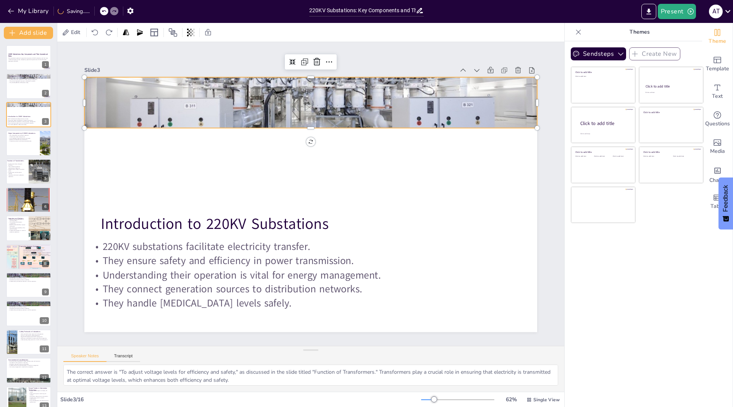
click at [265, 104] on div at bounding box center [310, 102] width 453 height 255
click at [304, 125] on div at bounding box center [310, 102] width 453 height 255
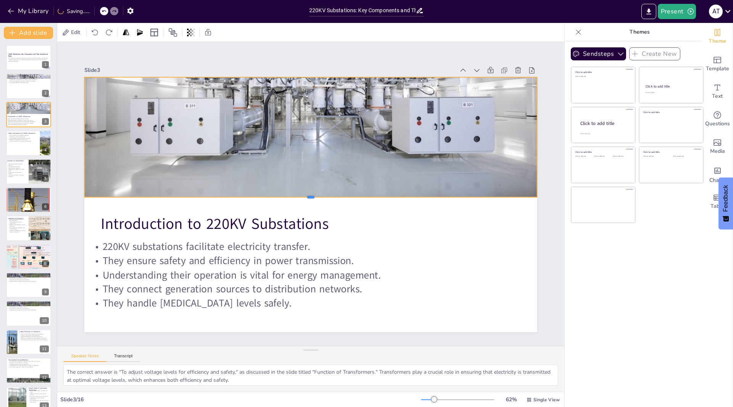
drag, startPoint x: 302, startPoint y: 125, endPoint x: 301, endPoint y: 194, distance: 69.1
click at [301, 197] on div at bounding box center [310, 200] width 453 height 6
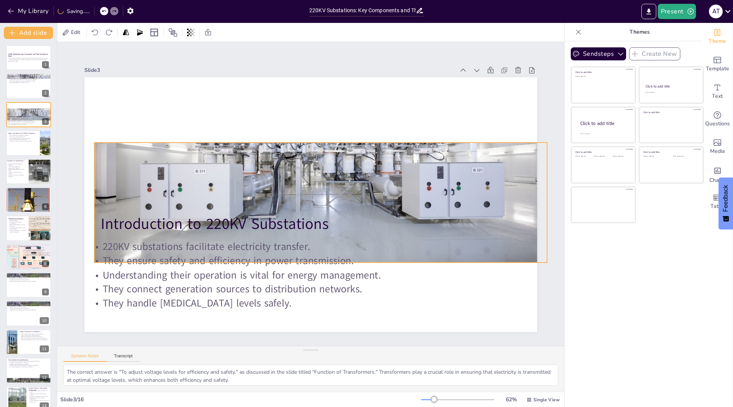
drag, startPoint x: 294, startPoint y: 106, endPoint x: 283, endPoint y: 121, distance: 18.6
click at [302, 170] on div at bounding box center [320, 167] width 453 height 255
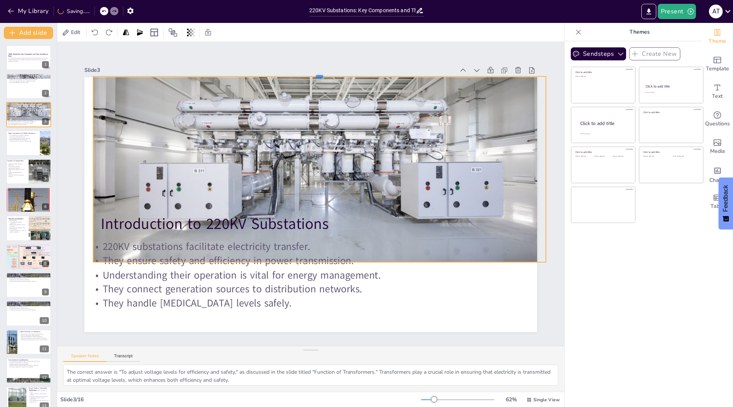
drag, startPoint x: 312, startPoint y: 138, endPoint x: 303, endPoint y: 72, distance: 66.2
click at [303, 72] on div at bounding box center [319, 73] width 453 height 6
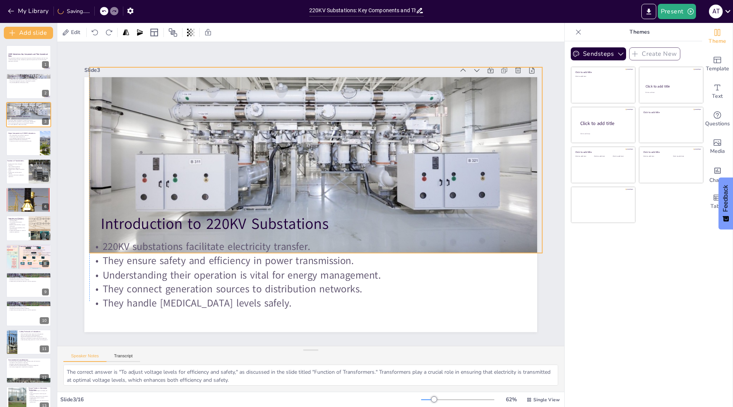
drag, startPoint x: 274, startPoint y: 182, endPoint x: 269, endPoint y: 173, distance: 10.4
click at [269, 173] on div at bounding box center [315, 158] width 453 height 255
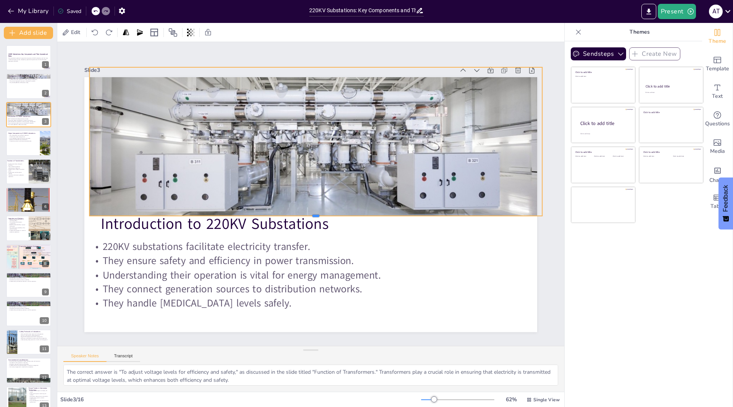
drag, startPoint x: 311, startPoint y: 251, endPoint x: 302, endPoint y: 214, distance: 38.2
click at [302, 216] on div at bounding box center [315, 219] width 453 height 6
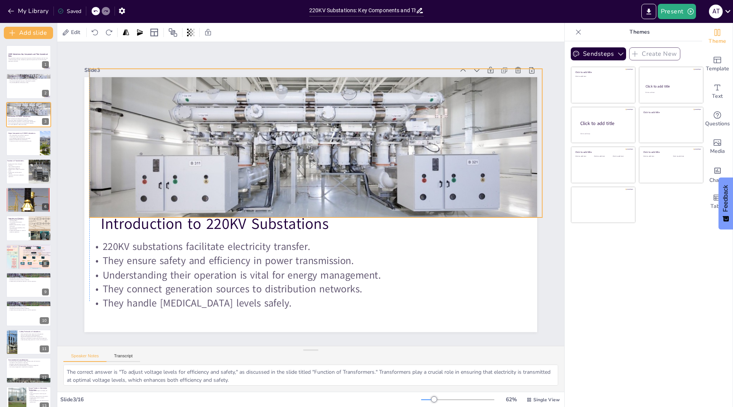
click at [313, 137] on div at bounding box center [315, 159] width 453 height 255
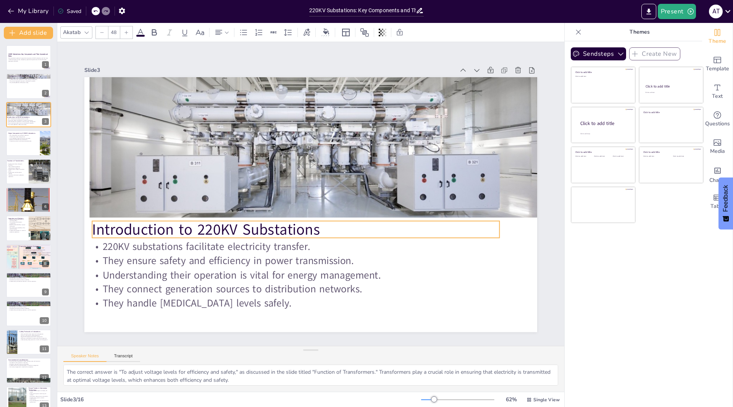
drag, startPoint x: 170, startPoint y: 220, endPoint x: 161, endPoint y: 225, distance: 10.5
click at [161, 225] on p "Introduction to 220KV Substations" at bounding box center [296, 229] width 408 height 21
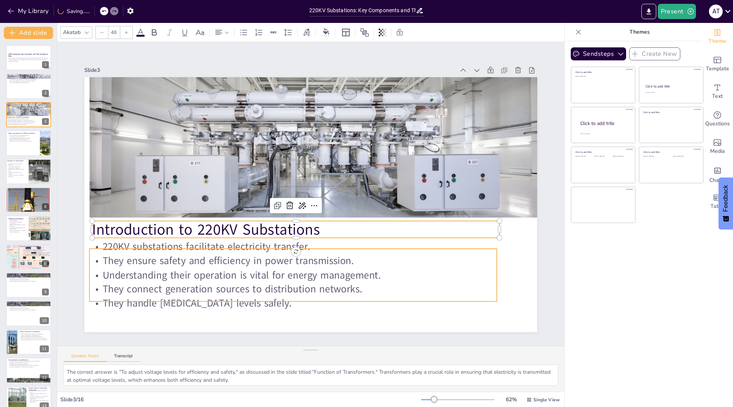
checkbox input "true"
type input "--"
checkbox input "true"
type input "32"
click at [414, 298] on div "Introduction to 220KV Substations 220KV substations facilitate electricity tran…" at bounding box center [310, 204] width 453 height 255
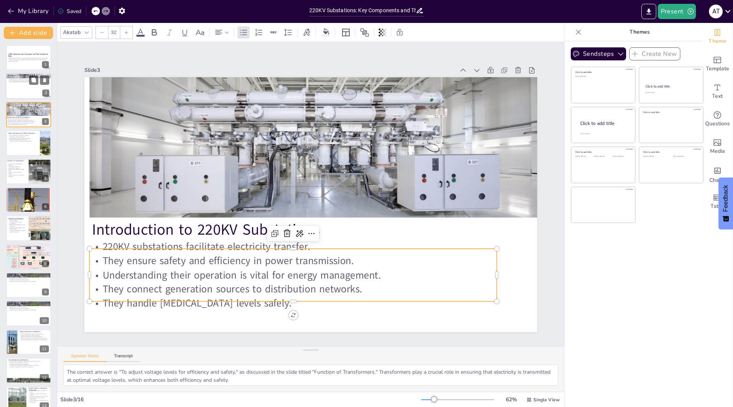
click at [23, 87] on div at bounding box center [29, 86] width 46 height 26
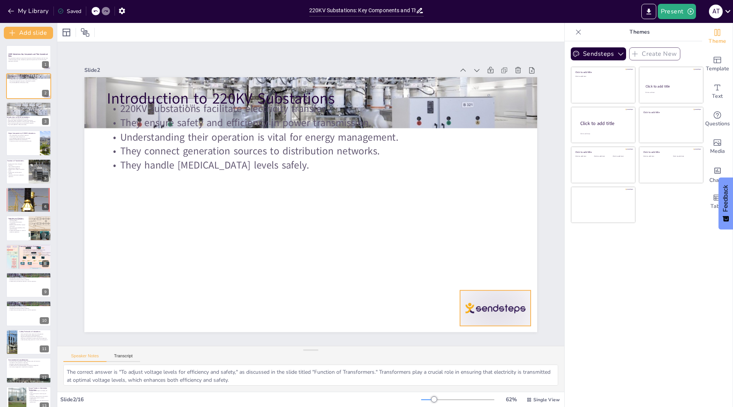
click at [474, 312] on div at bounding box center [495, 308] width 71 height 36
click at [498, 275] on icon at bounding box center [501, 275] width 7 height 8
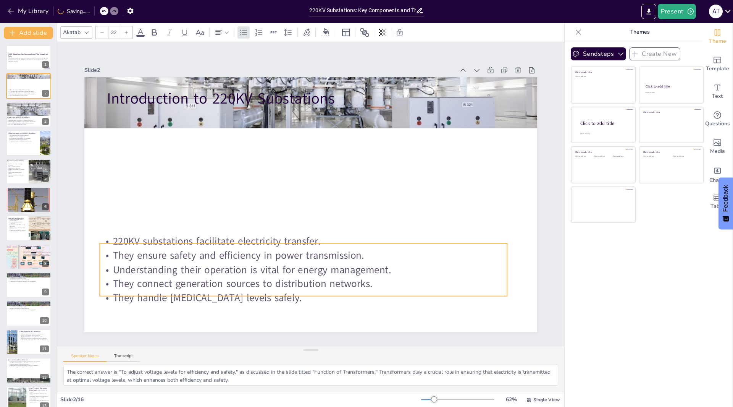
drag, startPoint x: 207, startPoint y: 148, endPoint x: 200, endPoint y: 280, distance: 132.7
click at [200, 280] on p "They connect generation sources to distribution networks." at bounding box center [304, 284] width 408 height 14
click at [26, 119] on p "220KV substations facilitate electricity transfer." at bounding box center [26, 119] width 41 height 2
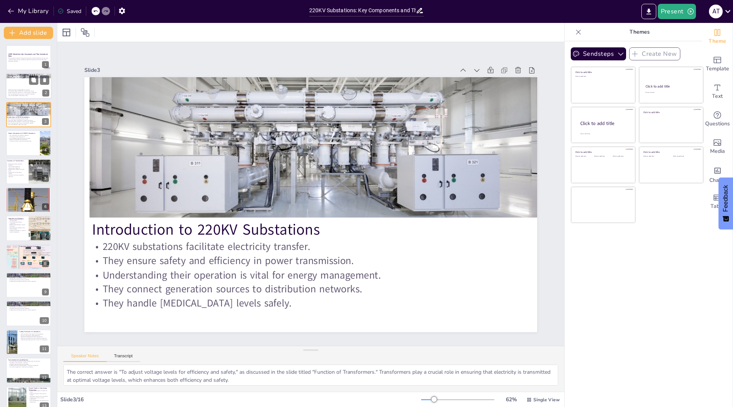
click at [20, 77] on div at bounding box center [29, 76] width 46 height 26
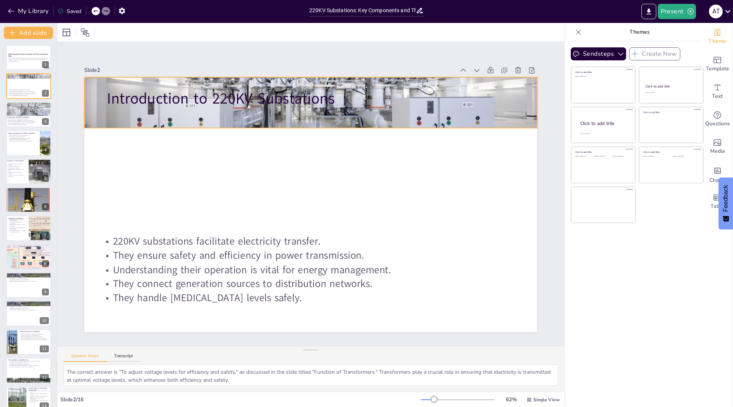
checkbox input "true"
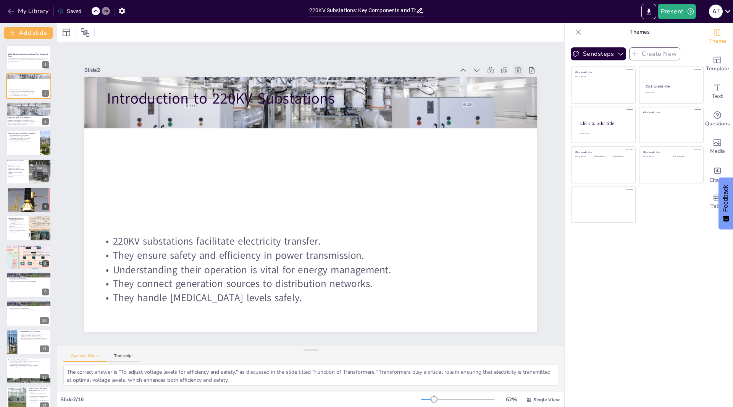
click at [514, 66] on icon at bounding box center [518, 70] width 8 height 8
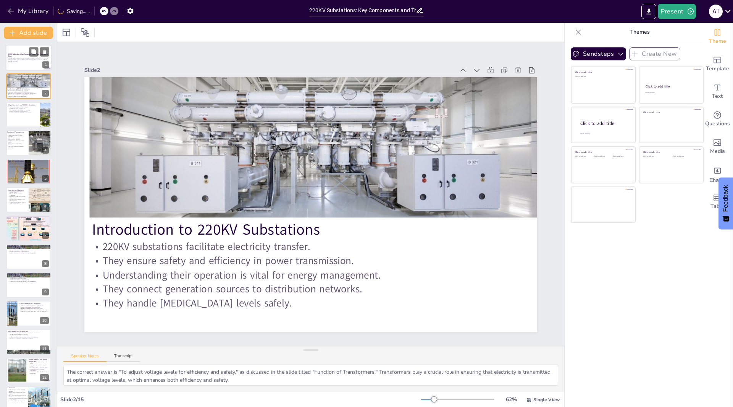
click at [24, 62] on div "This presentation explores the essential components of 220KV substations and th…" at bounding box center [28, 59] width 41 height 5
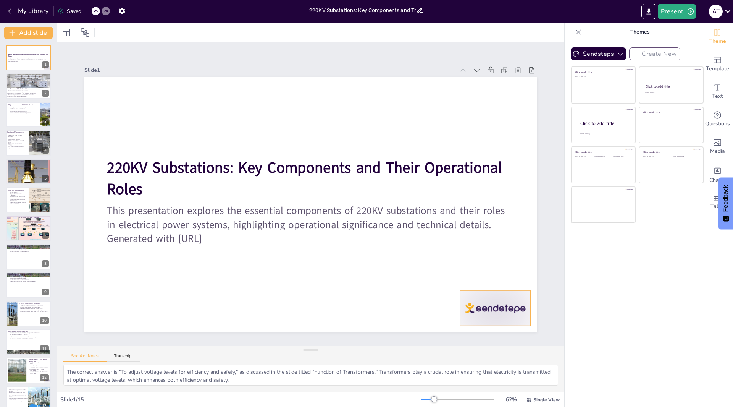
click at [471, 296] on div at bounding box center [495, 308] width 71 height 36
click at [498, 271] on icon at bounding box center [501, 275] width 7 height 8
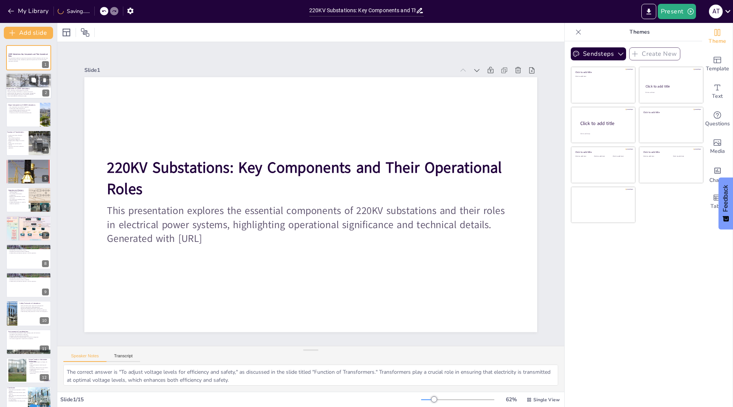
click at [20, 91] on p "220KV substations facilitate electricity transfer." at bounding box center [26, 91] width 41 height 2
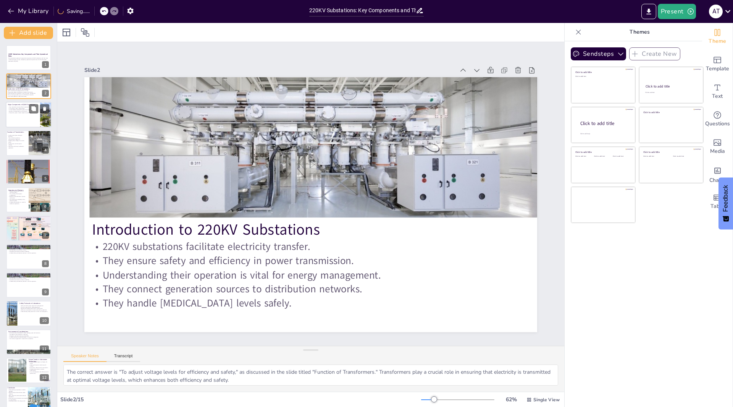
click at [20, 118] on div at bounding box center [29, 115] width 46 height 26
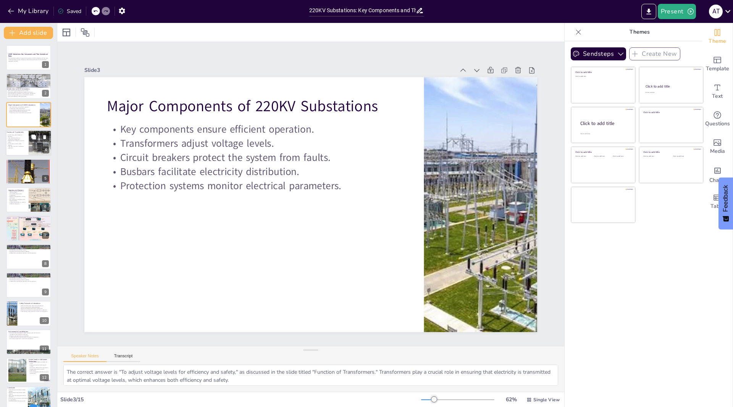
click at [32, 153] on div at bounding box center [40, 143] width 46 height 26
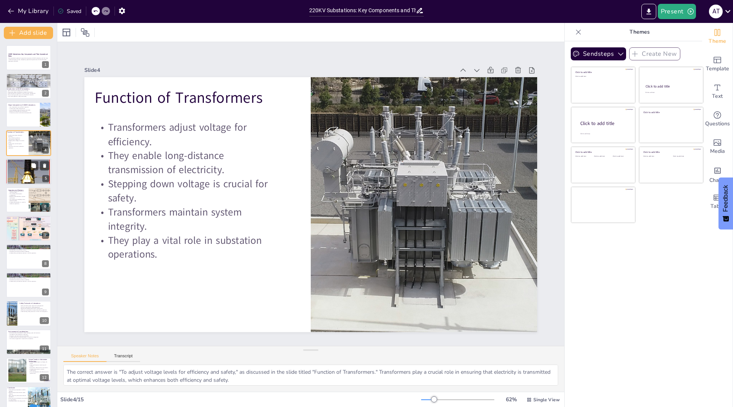
click at [27, 174] on div at bounding box center [29, 171] width 46 height 53
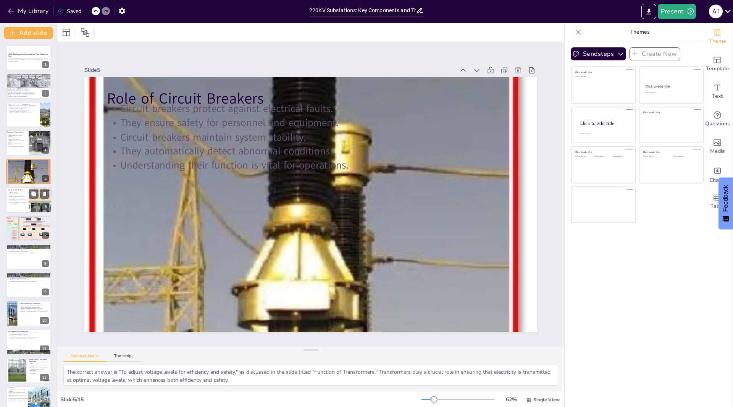
click at [28, 194] on div at bounding box center [29, 200] width 46 height 26
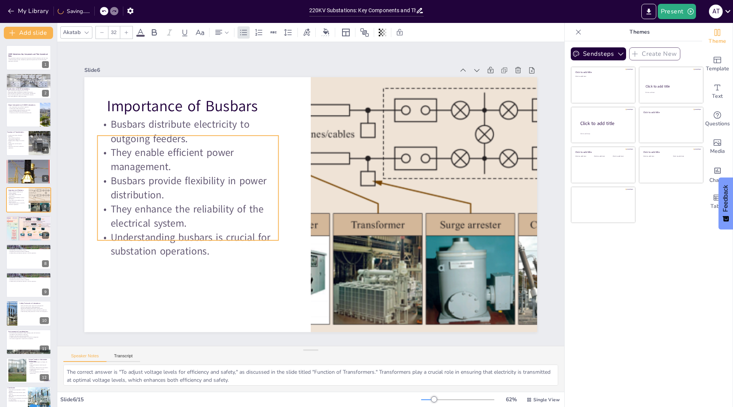
drag, startPoint x: 259, startPoint y: 164, endPoint x: 245, endPoint y: 166, distance: 13.9
click at [250, 174] on p "Busbars provide flexibility in power distribution." at bounding box center [187, 188] width 181 height 28
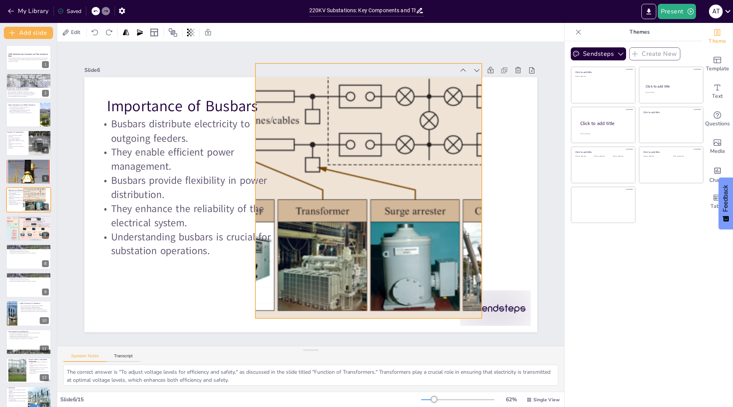
drag, startPoint x: 469, startPoint y: 238, endPoint x: 416, endPoint y: 225, distance: 55.2
click at [416, 225] on div at bounding box center [369, 190] width 567 height 255
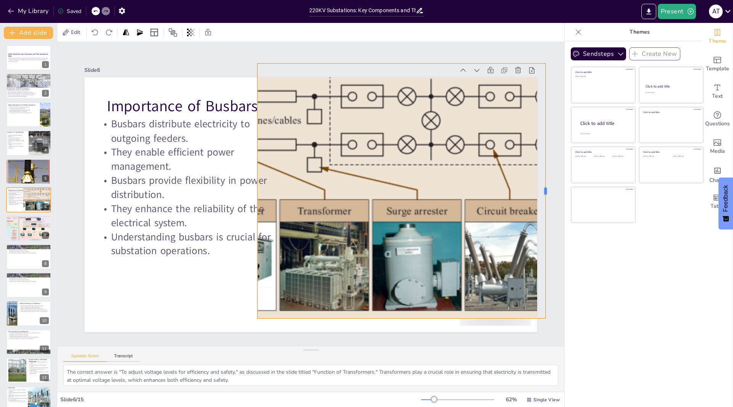
drag, startPoint x: 478, startPoint y: 185, endPoint x: 540, endPoint y: 173, distance: 63.0
click at [546, 173] on div at bounding box center [549, 190] width 6 height 255
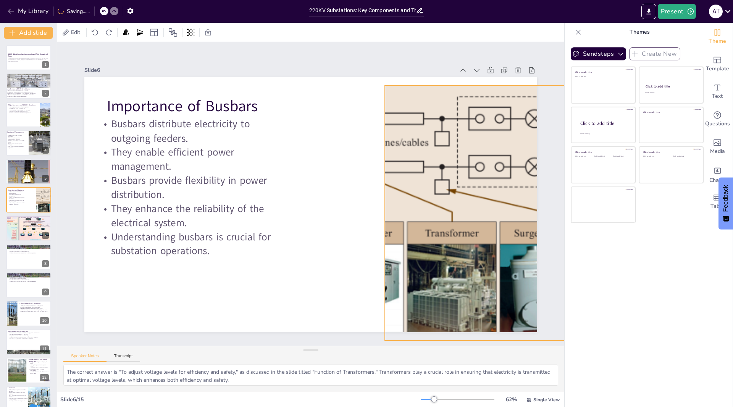
drag, startPoint x: 437, startPoint y: 213, endPoint x: 507, endPoint y: 214, distance: 69.5
click at [566, 235] on div "Document fonts Akatab Recently used Mulish Popular fonts Lato Montserrat Open S…" at bounding box center [366, 215] width 733 height 384
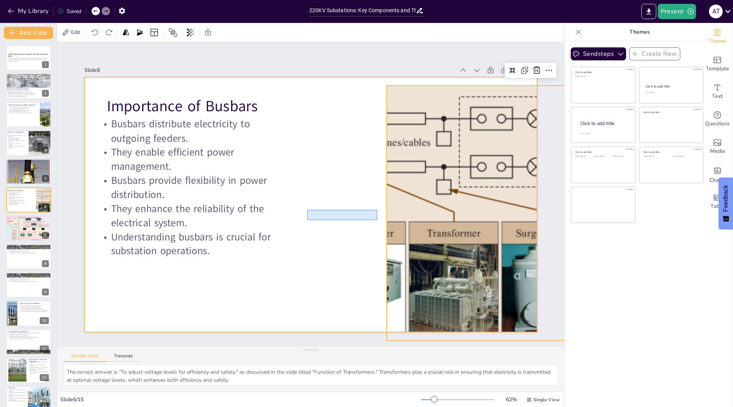
click at [312, 218] on div at bounding box center [310, 204] width 453 height 255
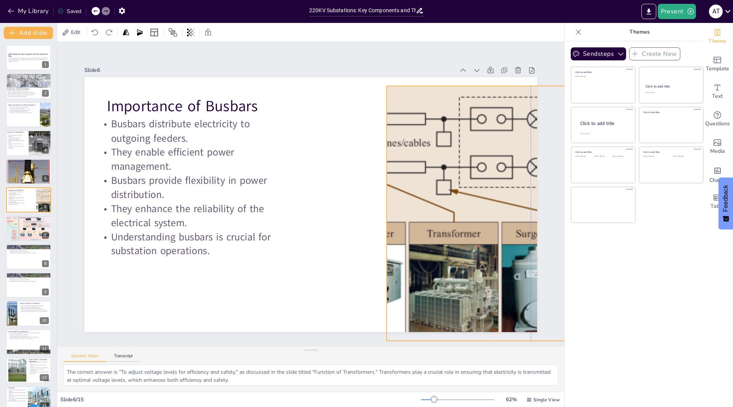
click at [389, 215] on div at bounding box center [500, 213] width 567 height 255
click at [382, 214] on div at bounding box center [500, 213] width 567 height 255
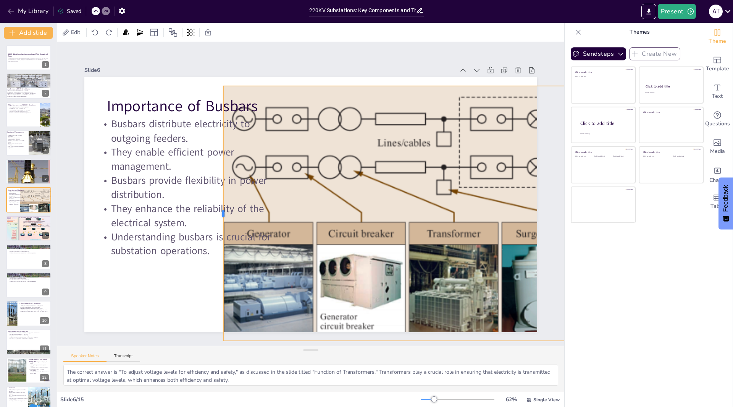
drag, startPoint x: 380, startPoint y: 215, endPoint x: 216, endPoint y: 173, distance: 168.8
click at [217, 173] on div at bounding box center [220, 213] width 6 height 255
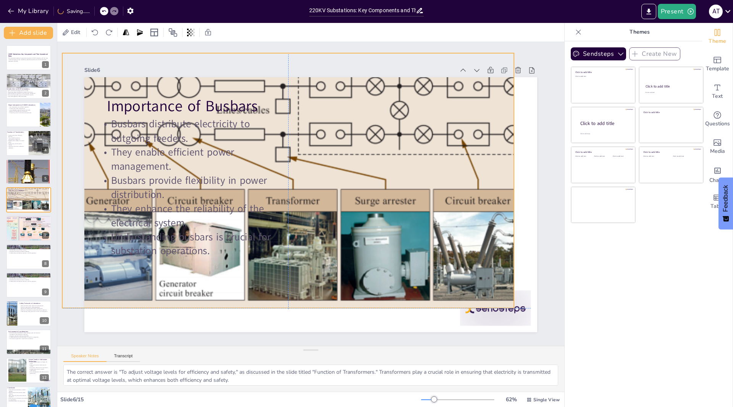
drag, startPoint x: 320, startPoint y: 185, endPoint x: 133, endPoint y: 118, distance: 198.3
click at [133, 77] on div "Importance of Busbars Busbars distribute electricity to outgoing feeders. They …" at bounding box center [310, 77] width 453 height 0
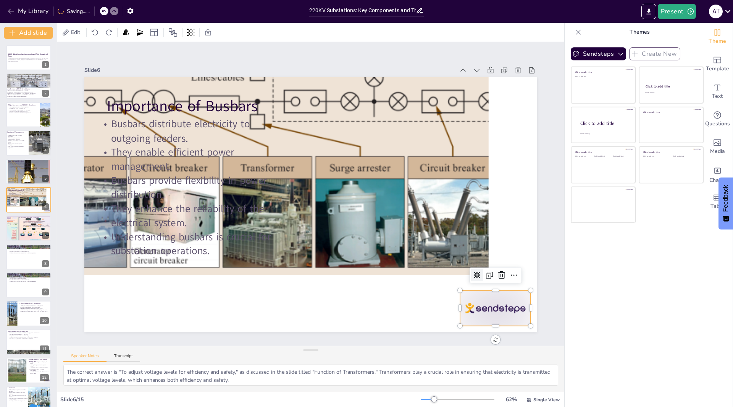
click at [484, 301] on div at bounding box center [495, 308] width 71 height 36
click at [498, 272] on icon at bounding box center [501, 275] width 7 height 8
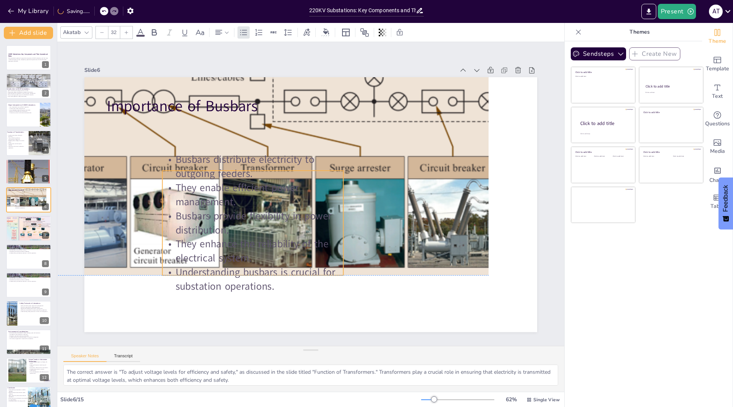
drag, startPoint x: 277, startPoint y: 230, endPoint x: 191, endPoint y: 204, distance: 90.0
click at [286, 241] on p "They enhance the reliability of the electrical system." at bounding box center [252, 251] width 181 height 28
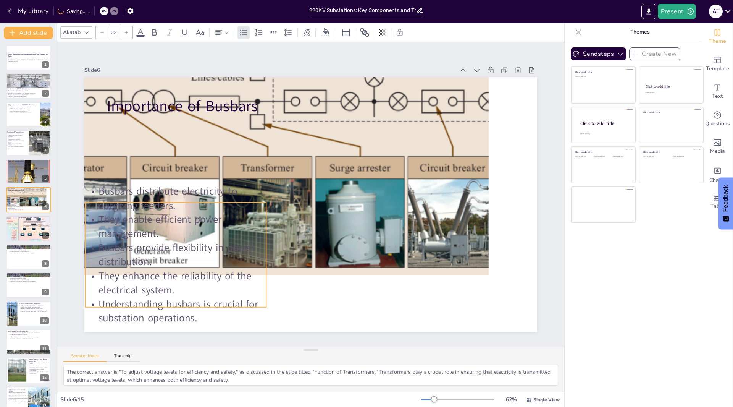
drag, startPoint x: 244, startPoint y: 218, endPoint x: 193, endPoint y: 263, distance: 67.7
click at [193, 263] on p "Busbars provide flexibility in power distribution." at bounding box center [175, 255] width 181 height 28
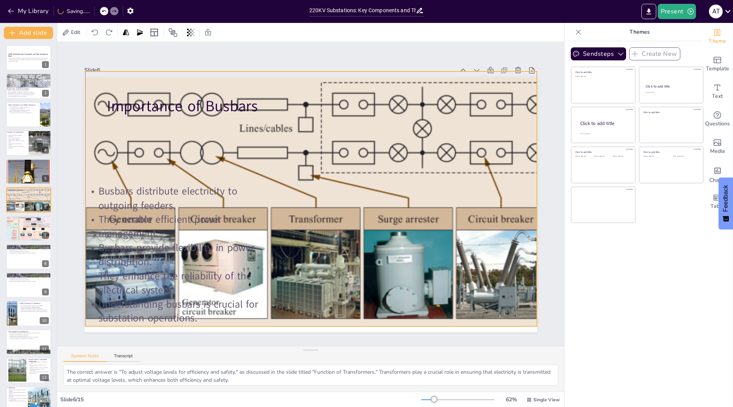
drag, startPoint x: 401, startPoint y: 150, endPoint x: 448, endPoint y: 201, distance: 70.0
click at [448, 201] on div at bounding box center [362, 198] width 567 height 255
checkbox input "true"
